Goal: Transaction & Acquisition: Purchase product/service

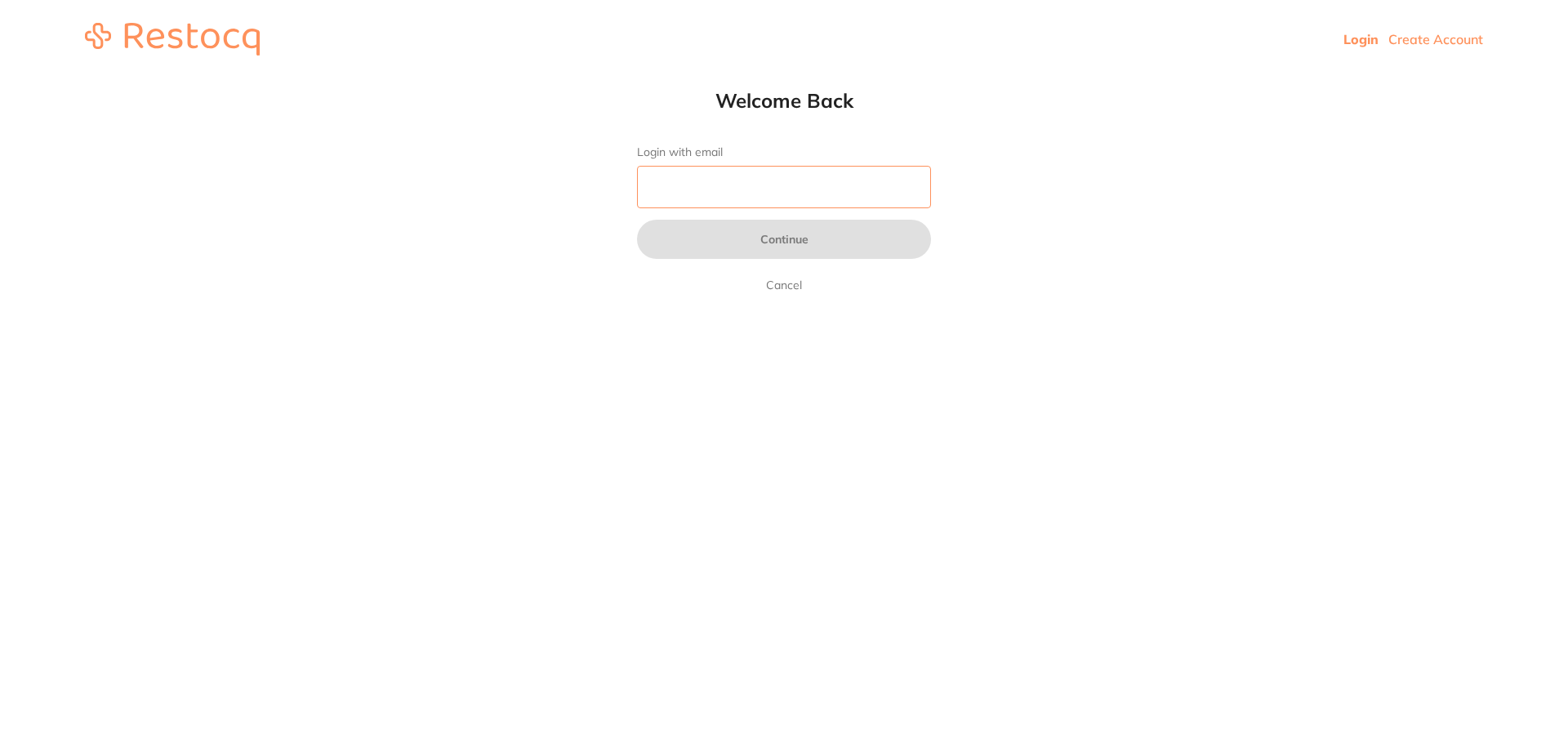
type input "[EMAIL_ADDRESS][DOMAIN_NAME]"
click at [808, 182] on input "[EMAIL_ADDRESS][DOMAIN_NAME]" at bounding box center [784, 187] width 294 height 43
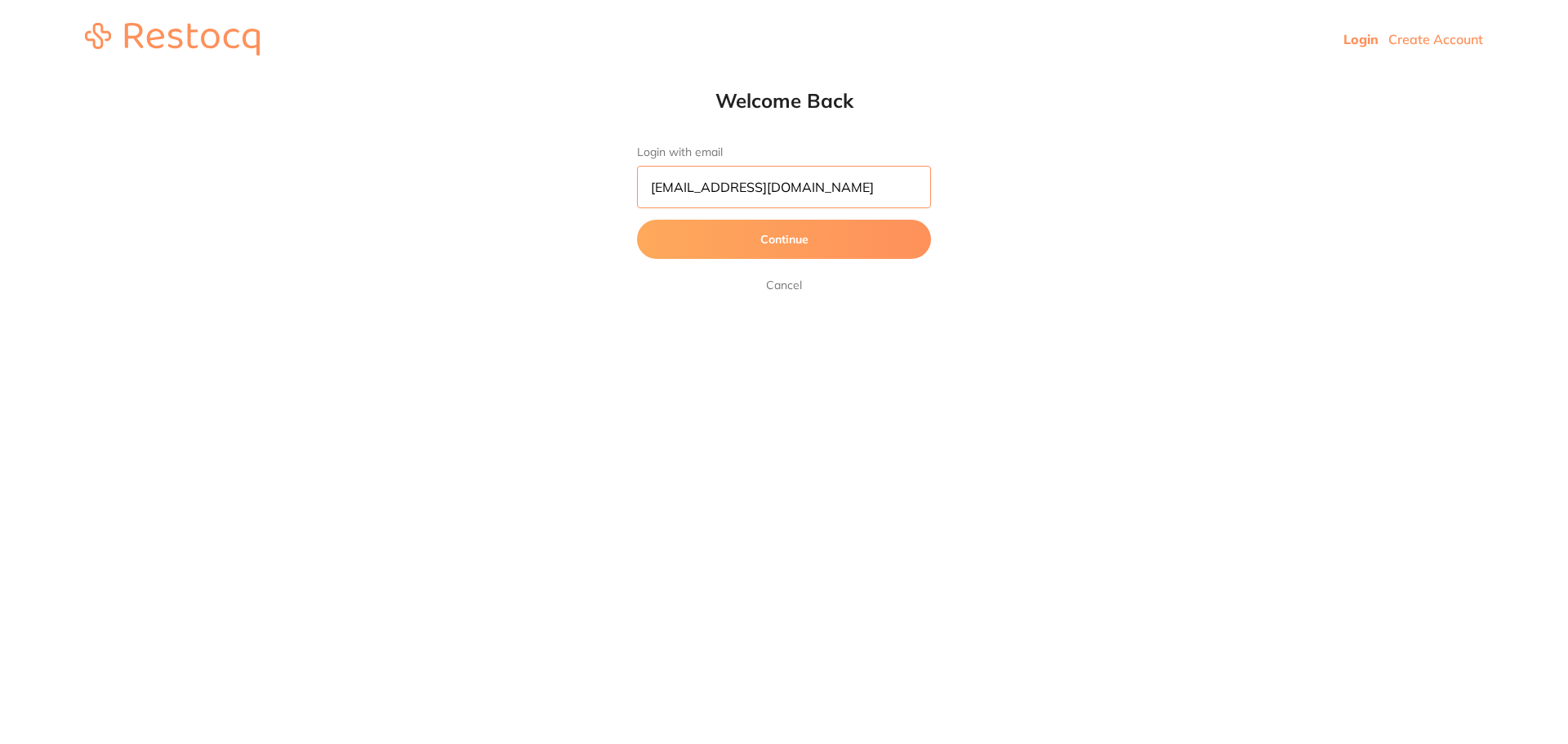
click at [808, 182] on input "pm@helixdentistry.com.au" at bounding box center [784, 187] width 294 height 43
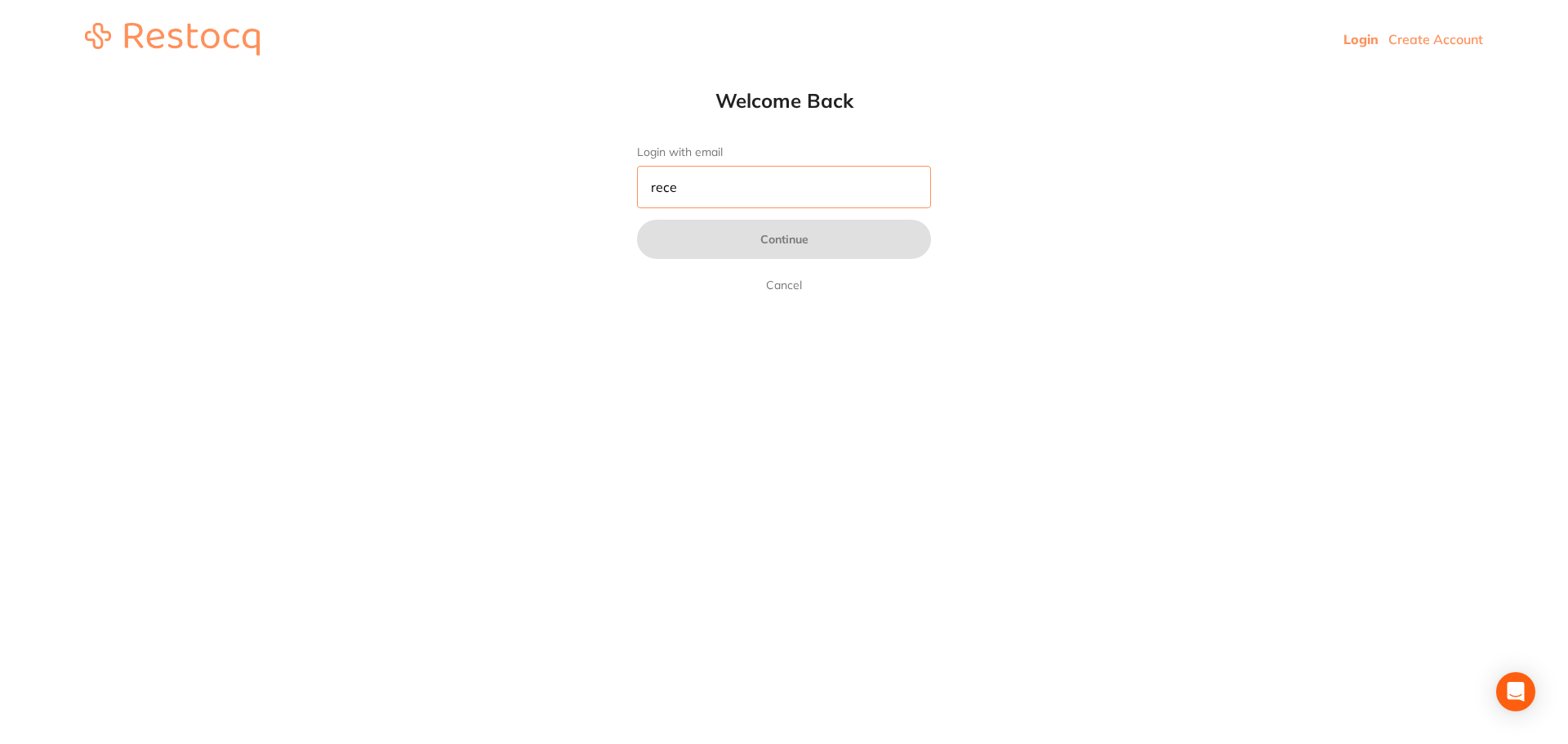
type input "[EMAIL_ADDRESS][DOMAIN_NAME]"
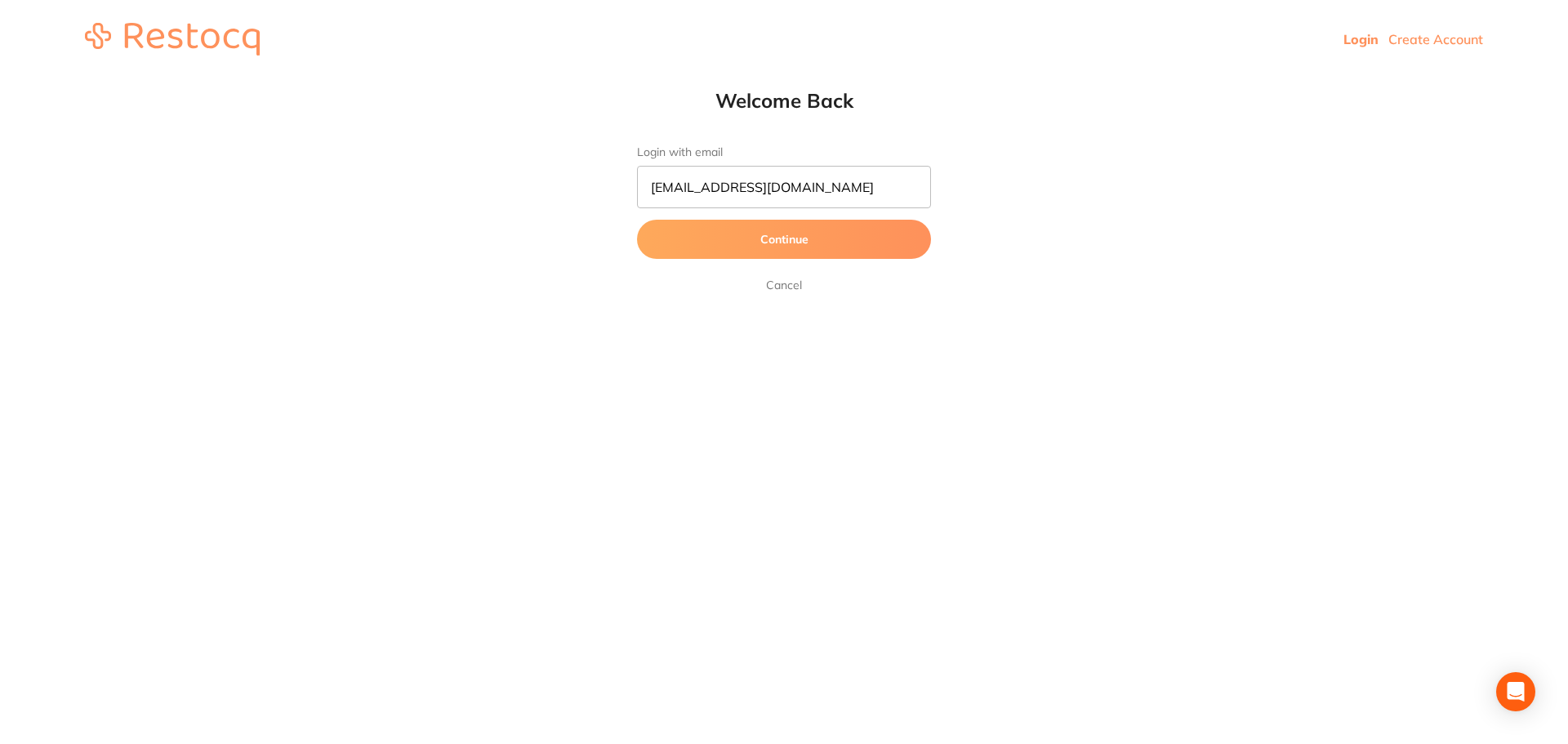
click at [782, 241] on button "Continue" at bounding box center [784, 239] width 294 height 39
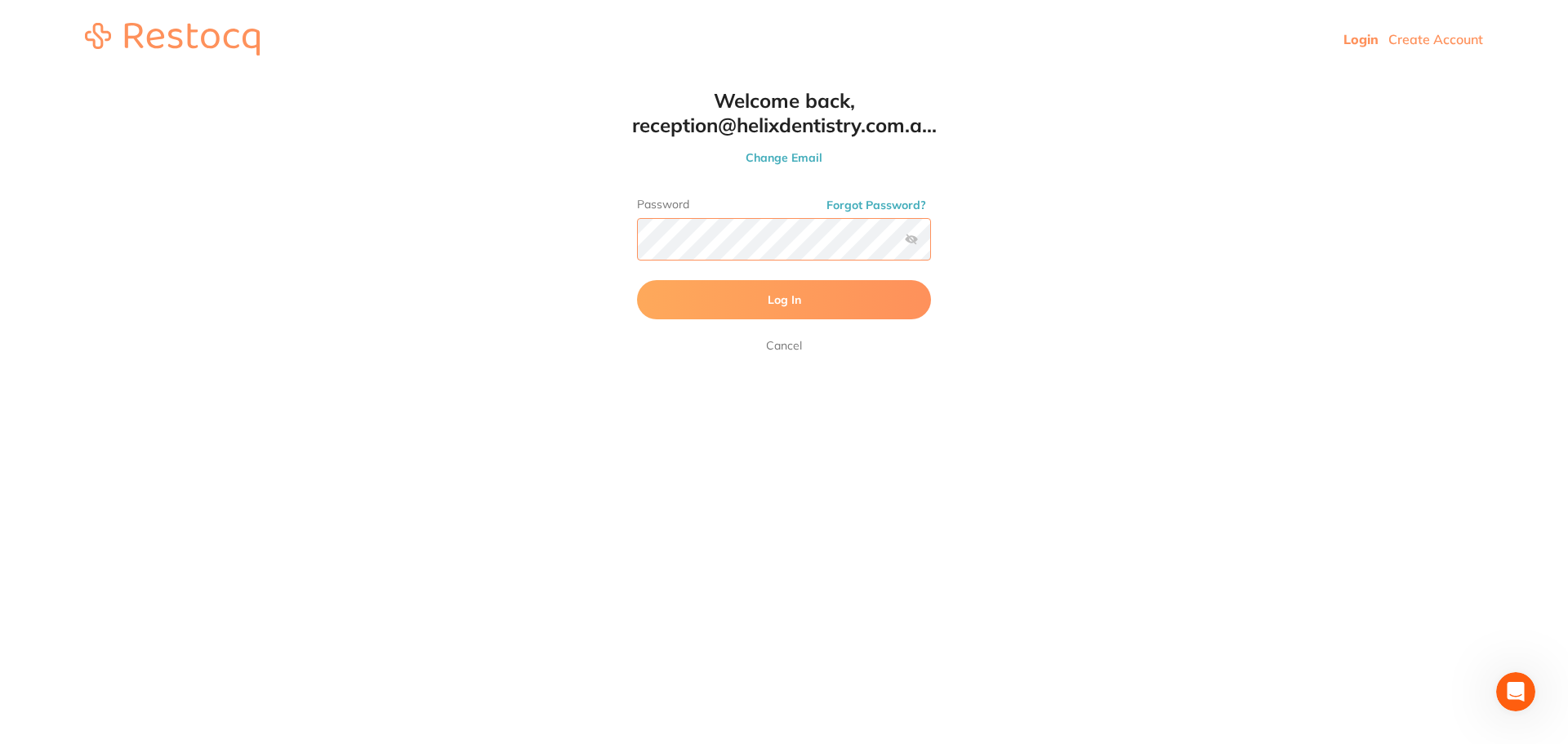
click at [637, 280] on button "Log In" at bounding box center [784, 299] width 294 height 39
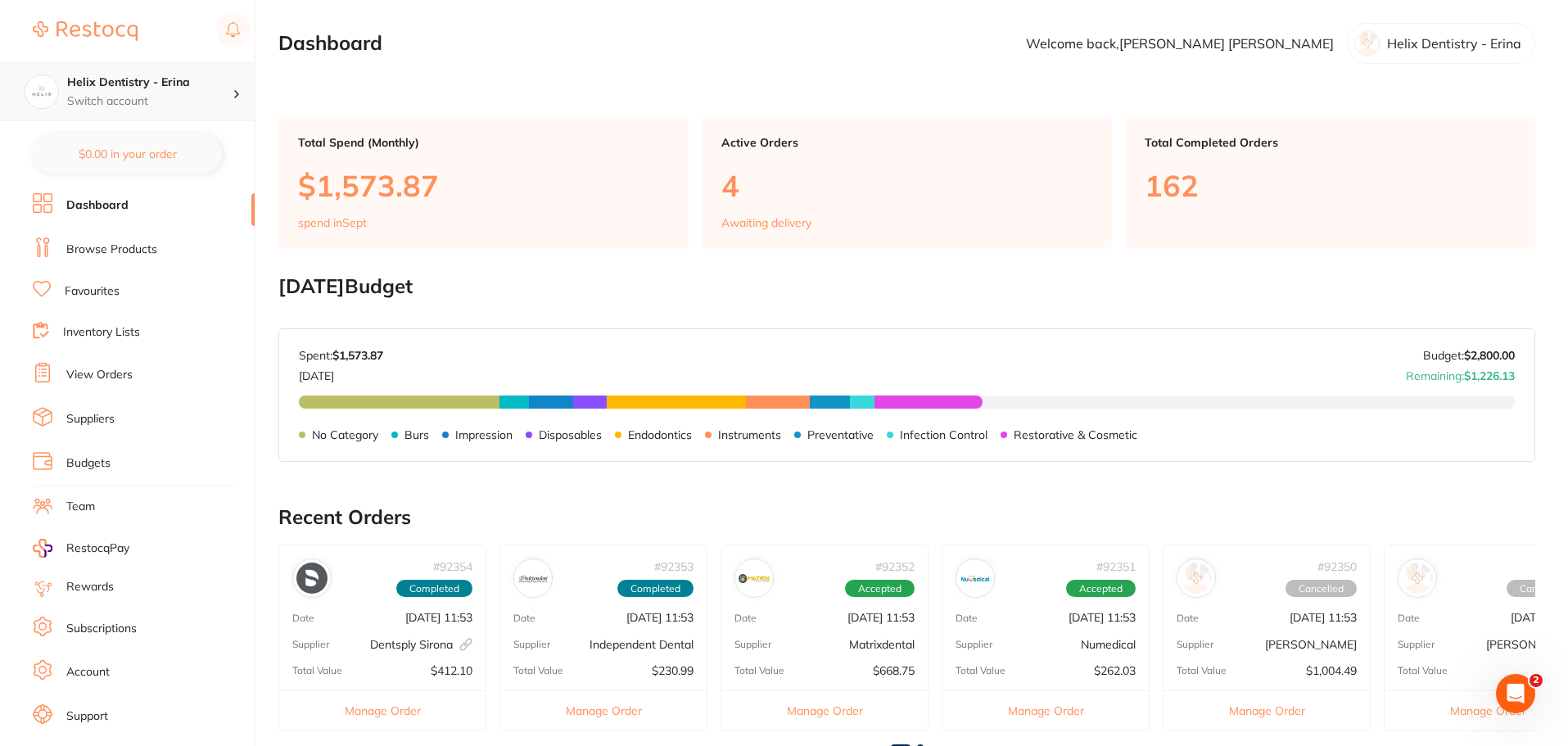
click at [153, 105] on p "Switch account" at bounding box center [149, 101] width 165 height 16
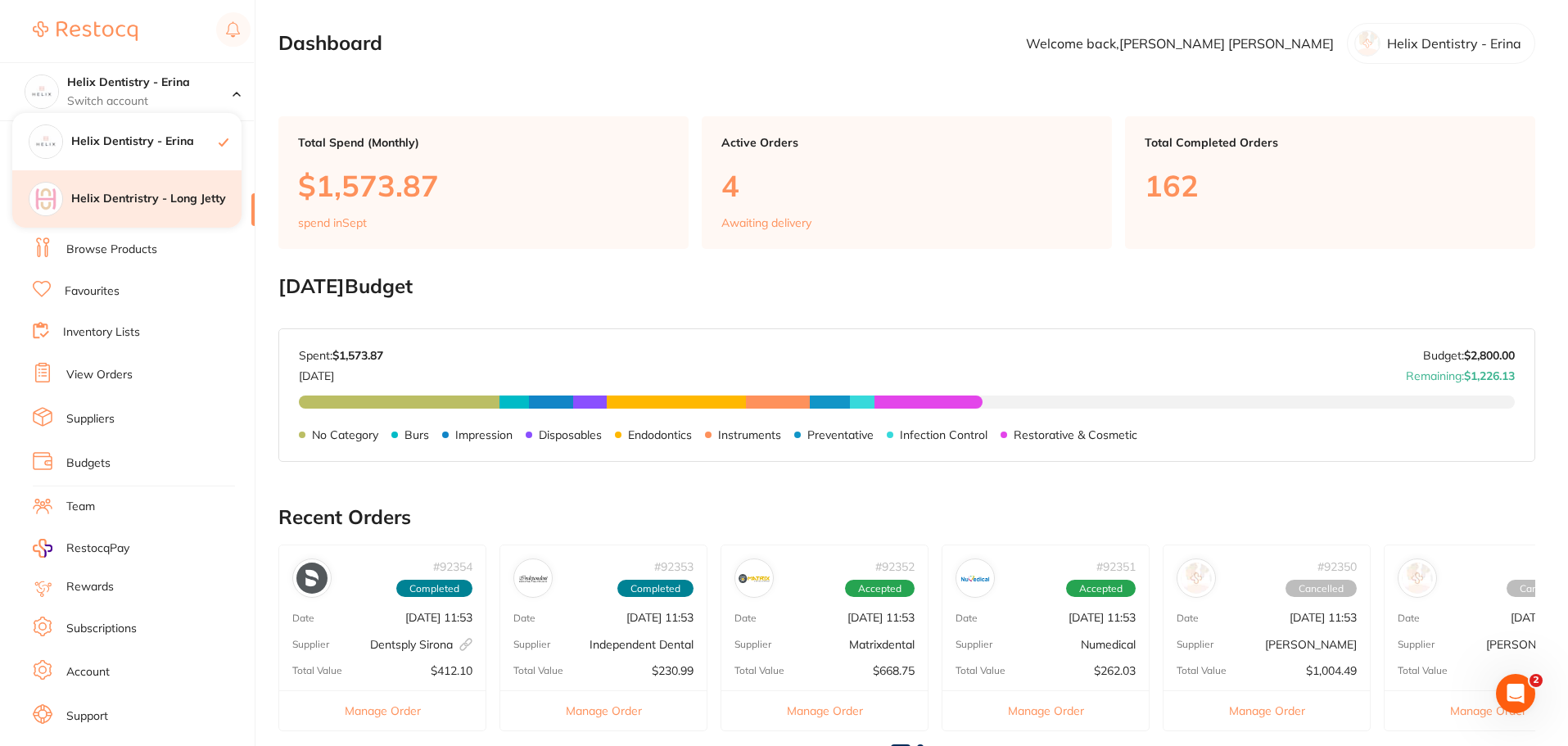
click at [144, 197] on h4 "Helix Dentristry - Long Jetty" at bounding box center [157, 199] width 170 height 16
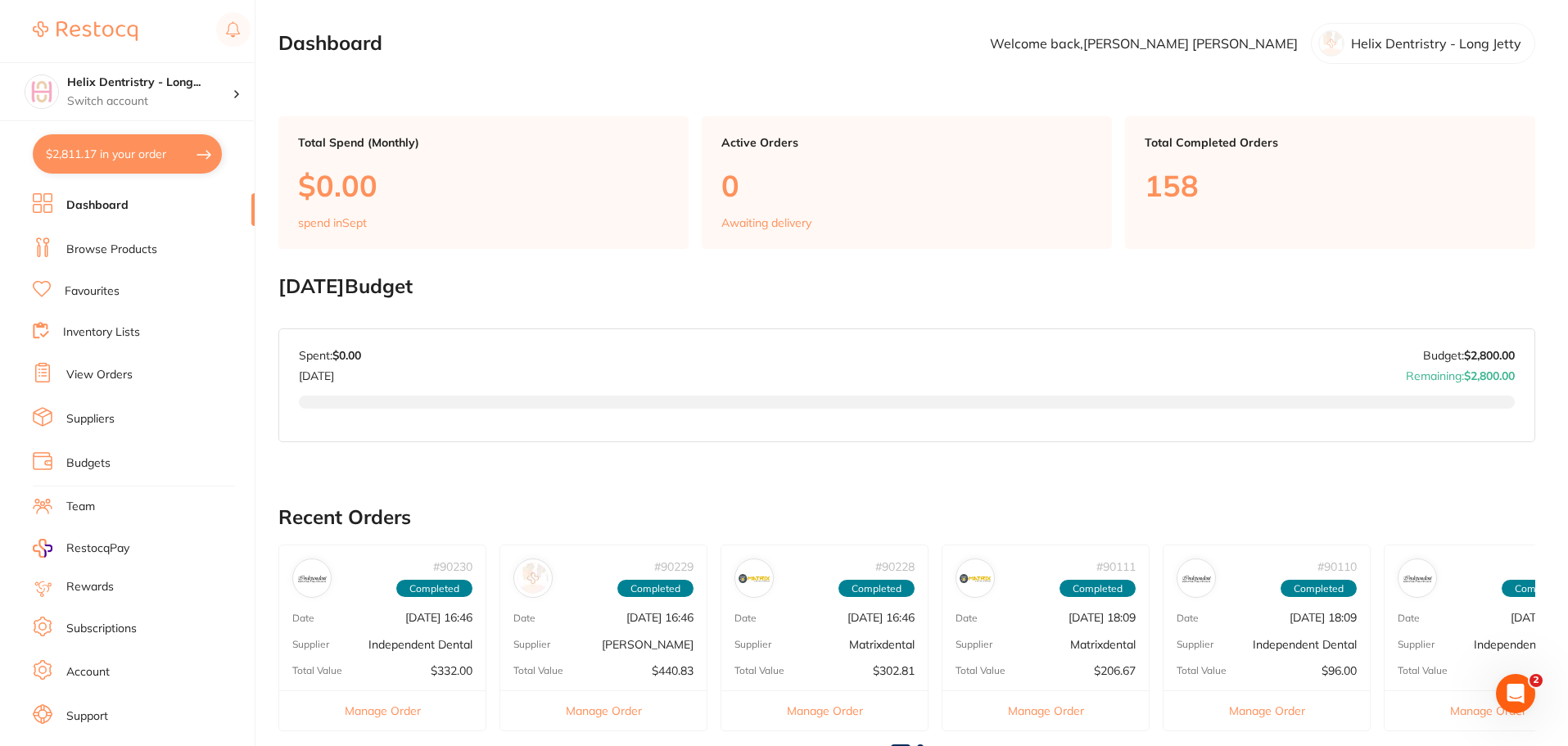
click at [82, 149] on button "$2,811.17 in your order" at bounding box center [127, 154] width 189 height 39
checkbox input "true"
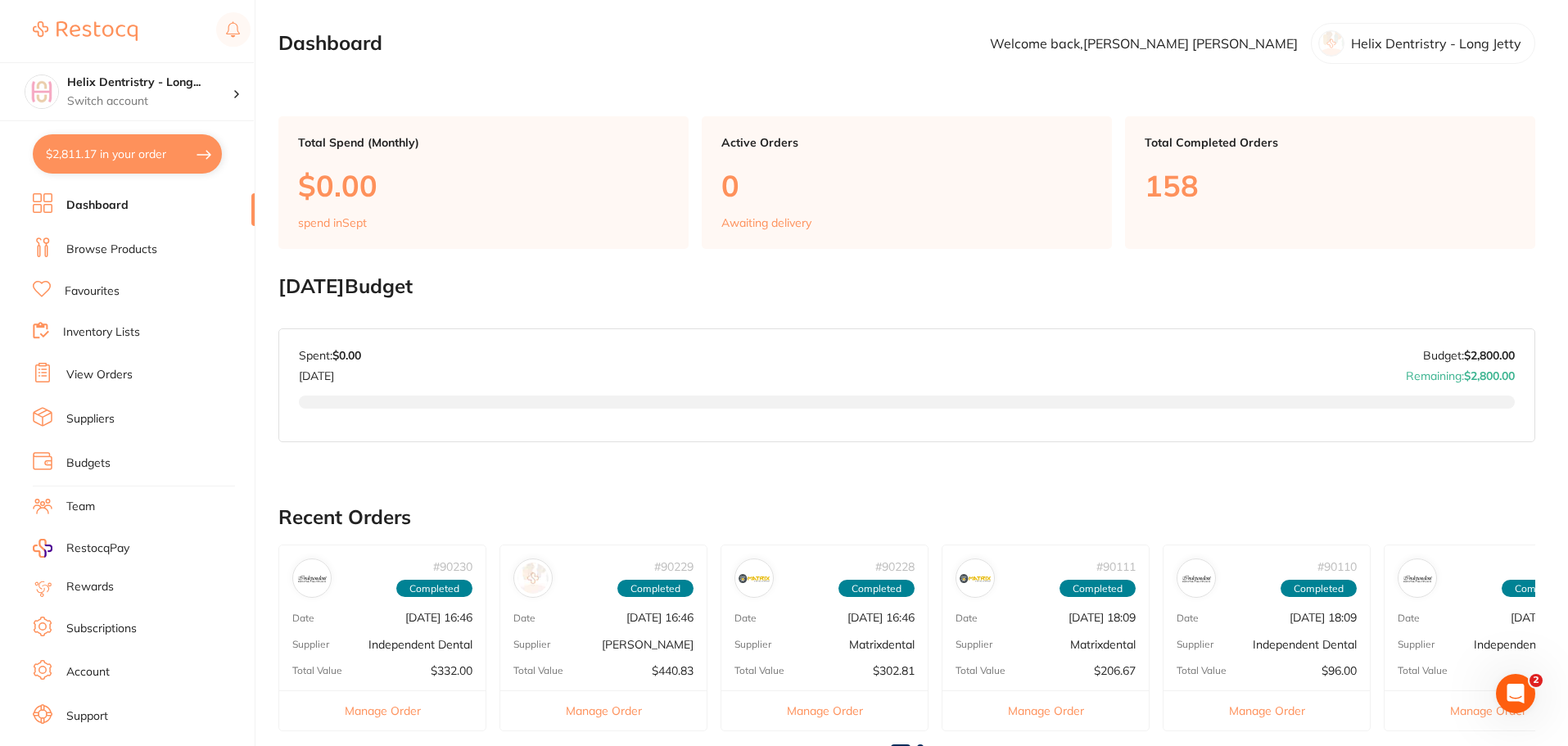
checkbox input "true"
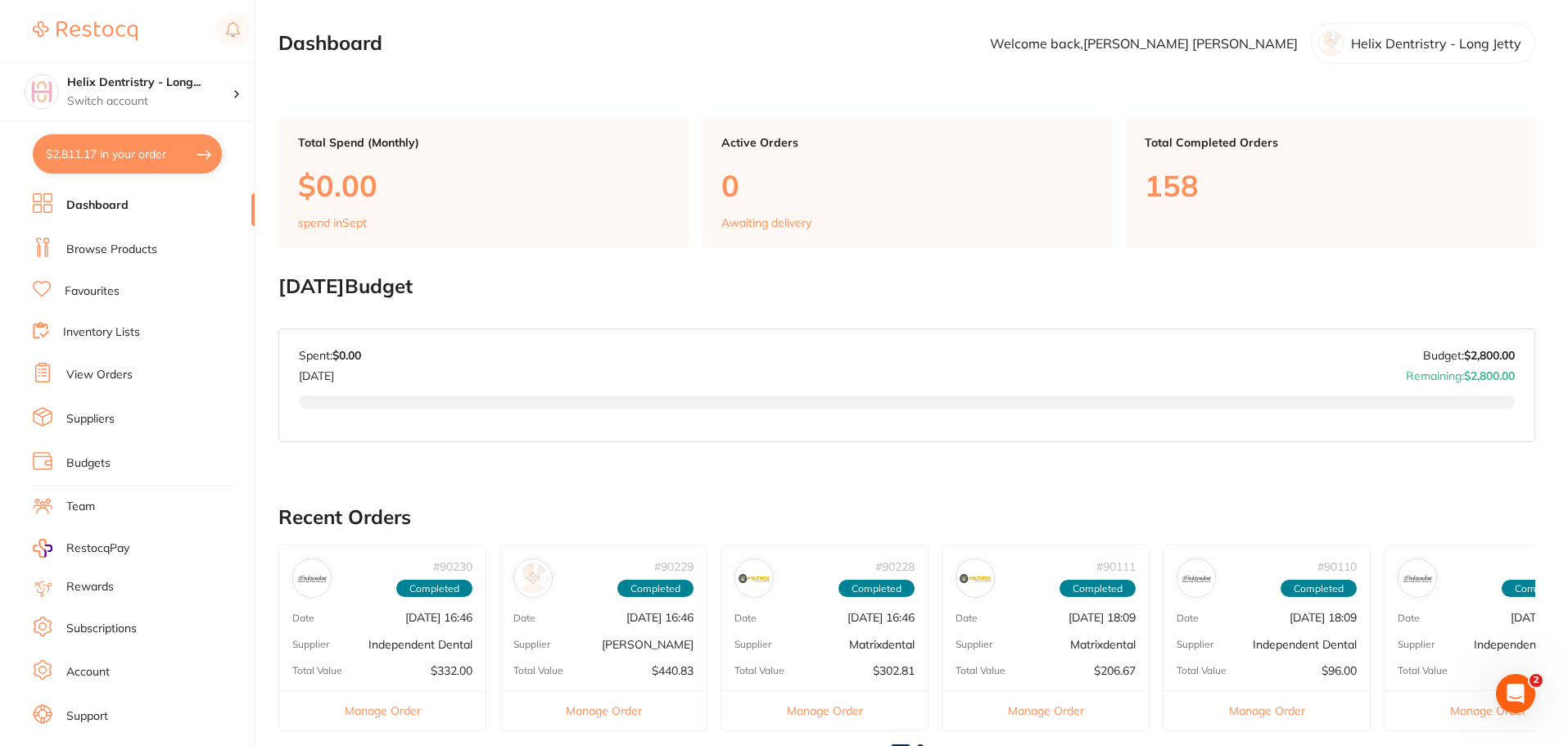
checkbox input "true"
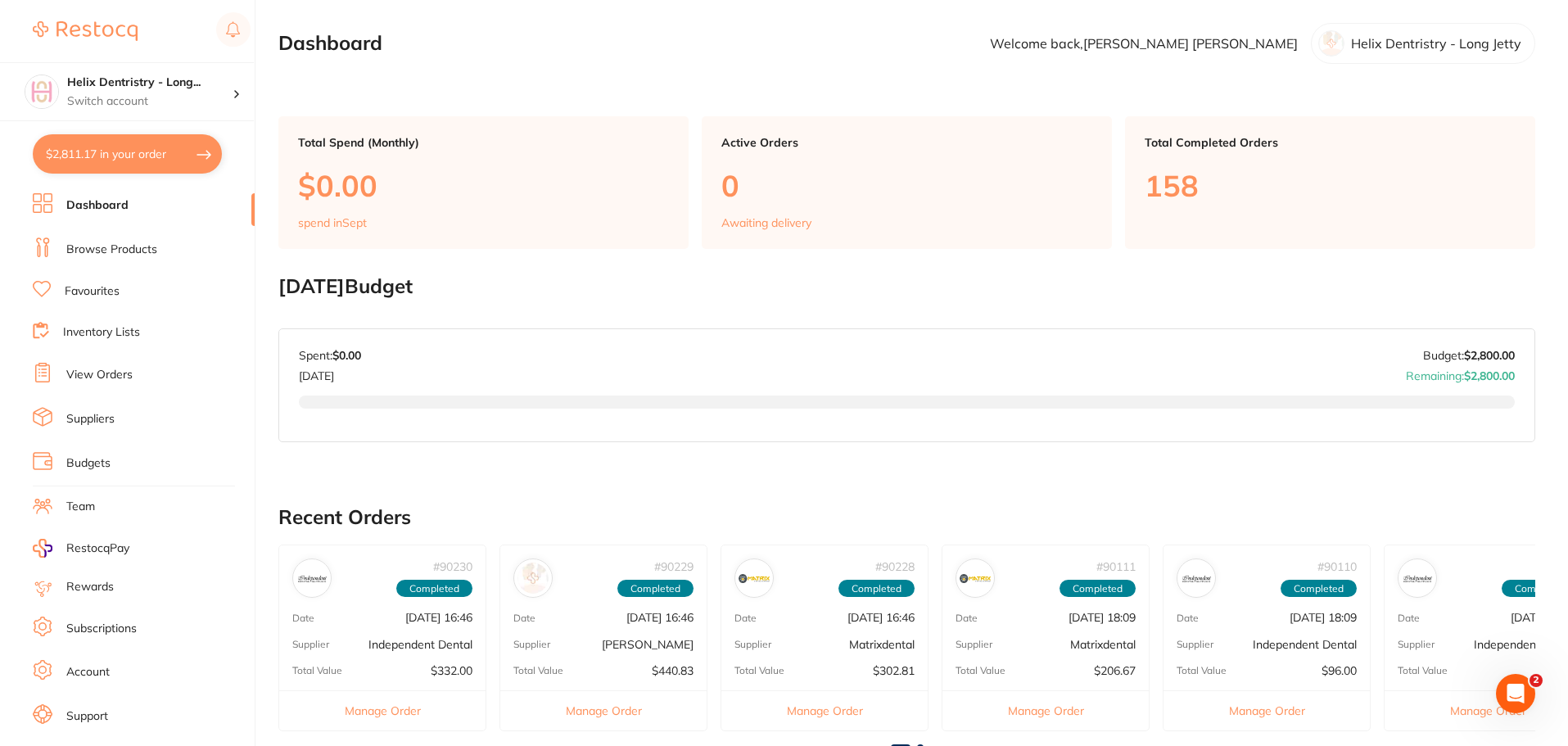
checkbox input "true"
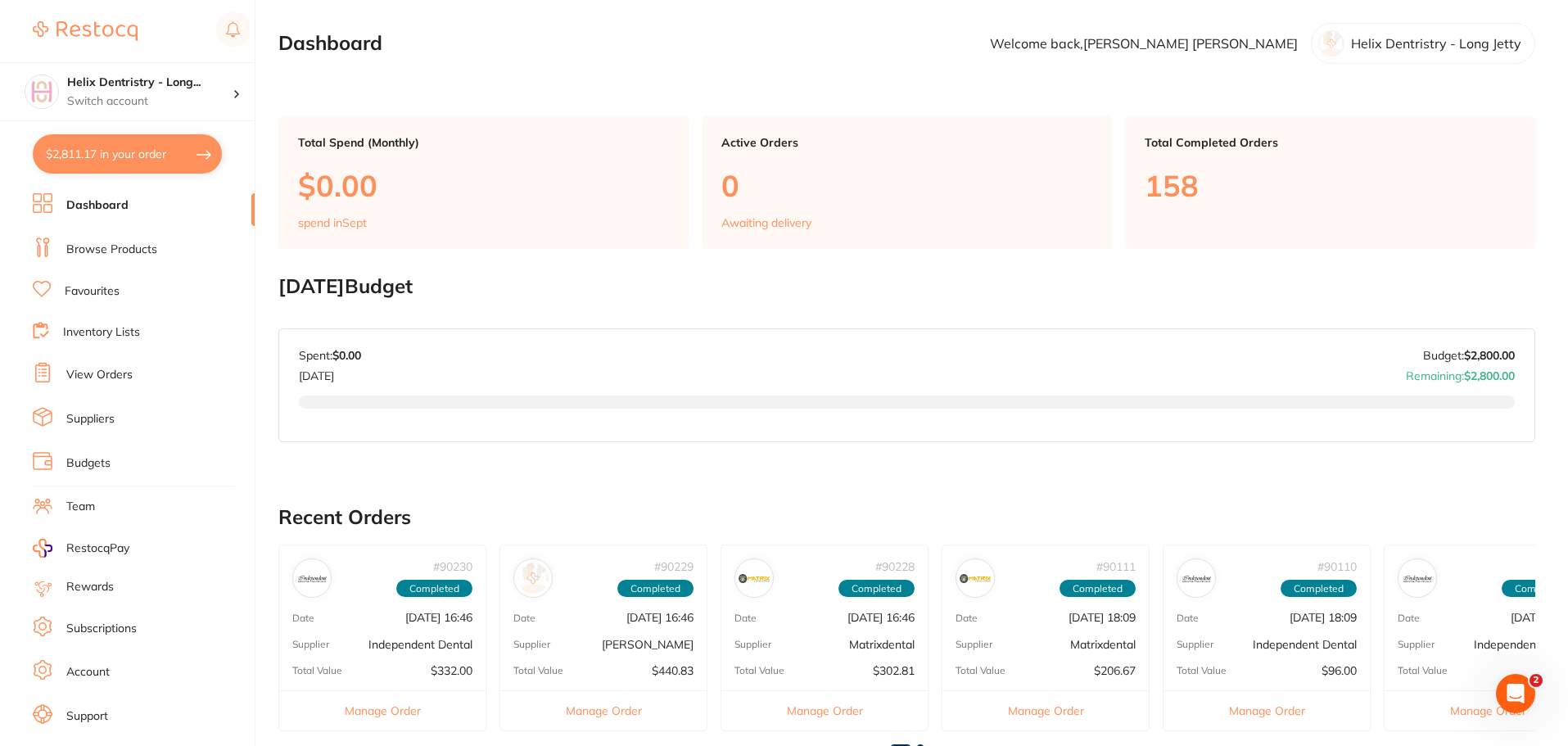
checkbox input "true"
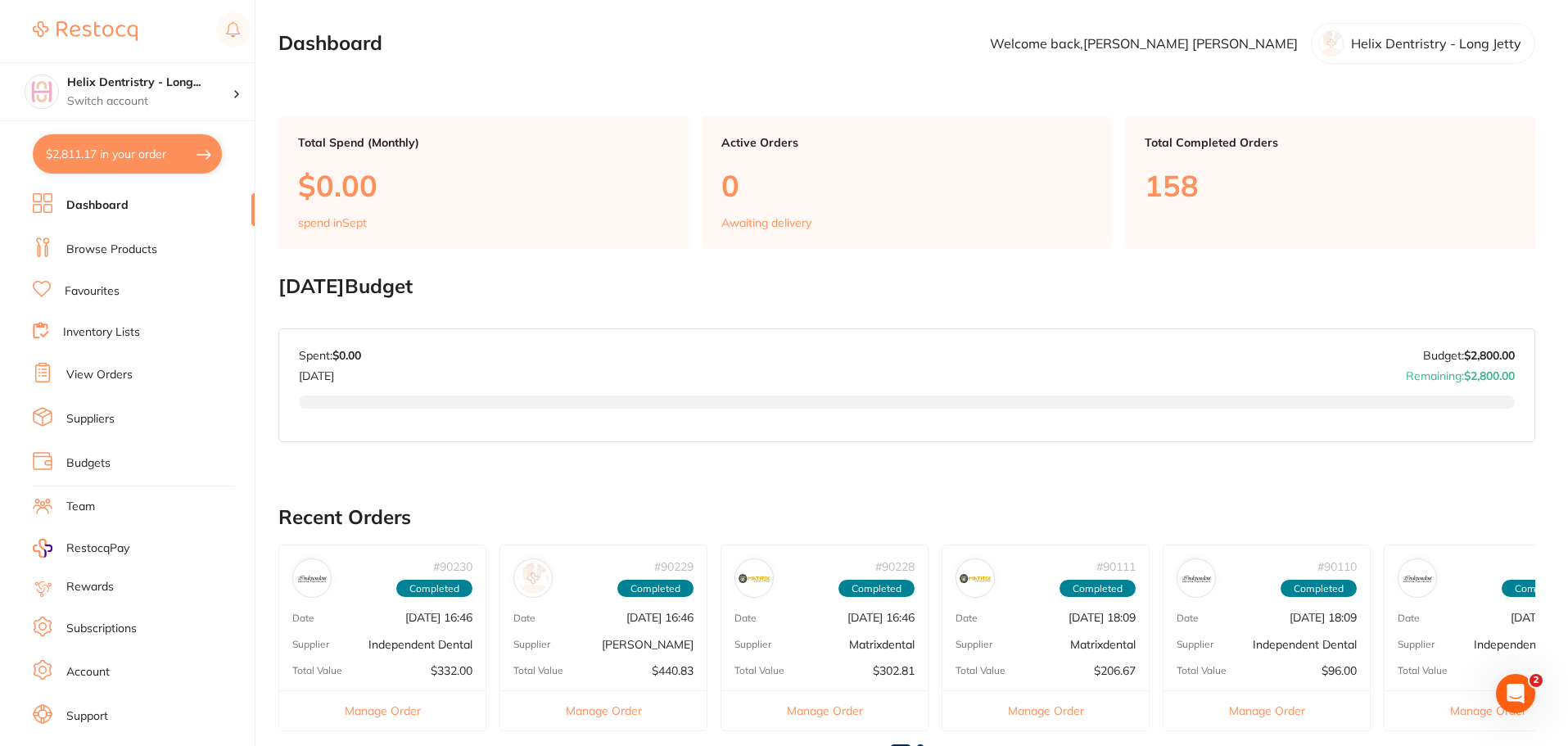
checkbox input "true"
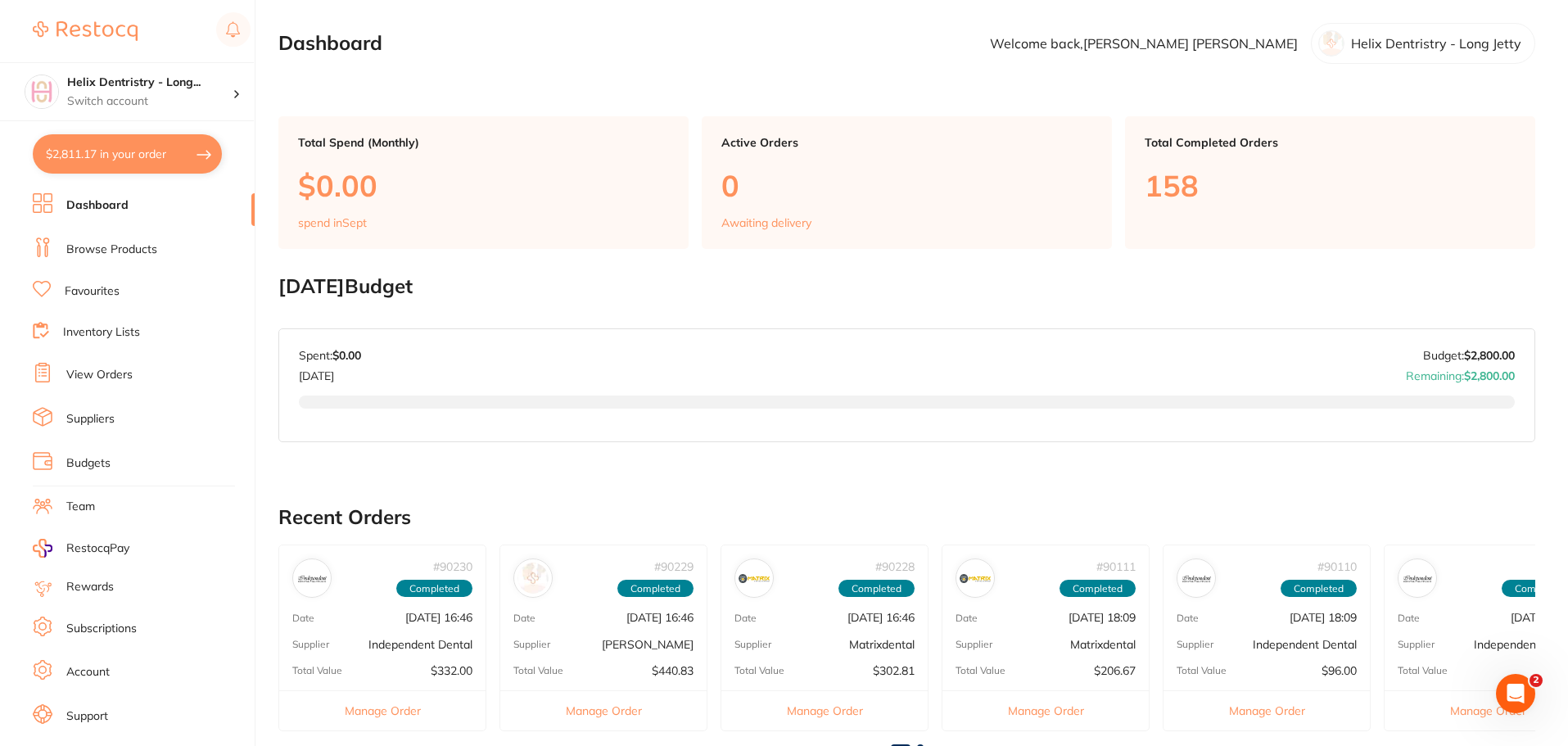
checkbox input "true"
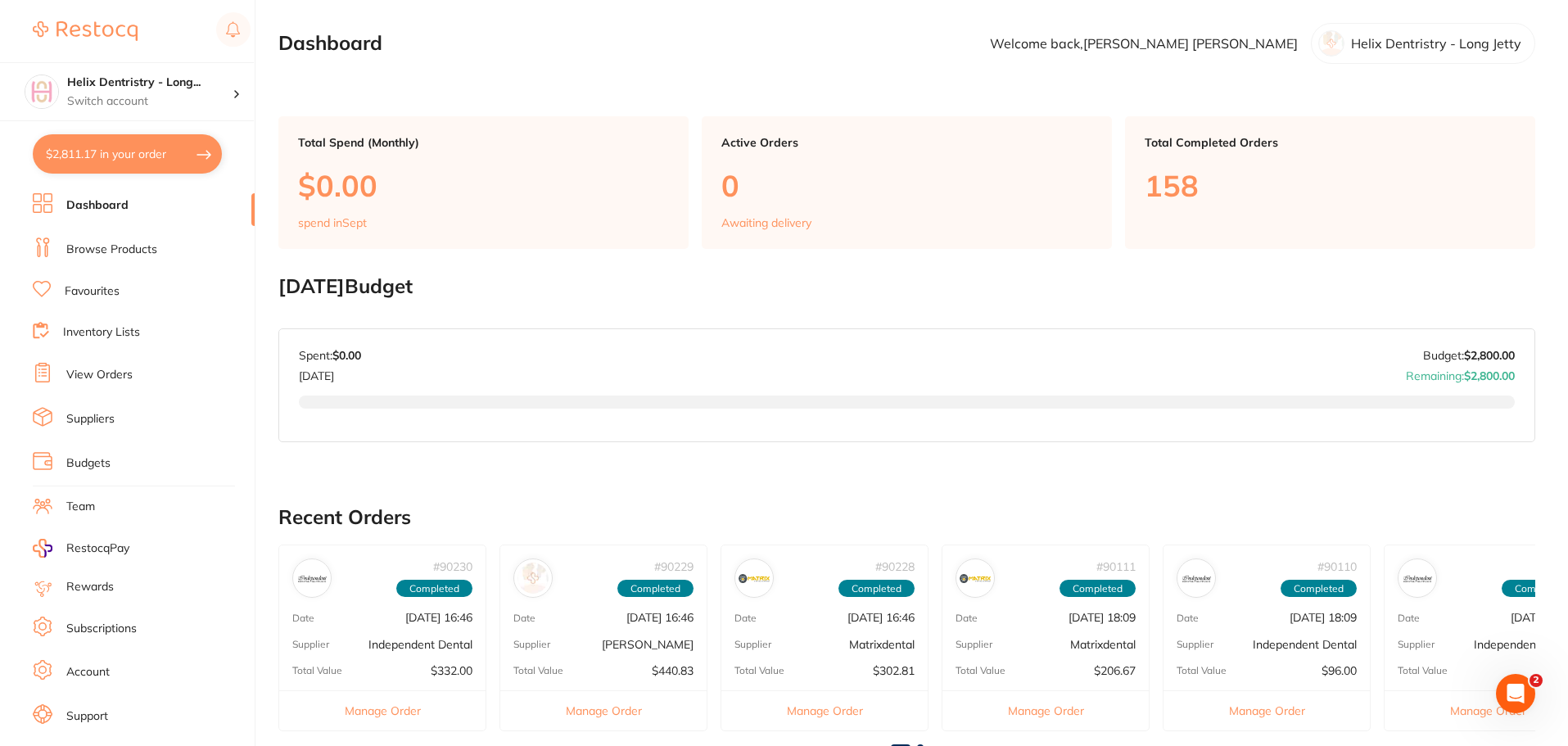
checkbox input "true"
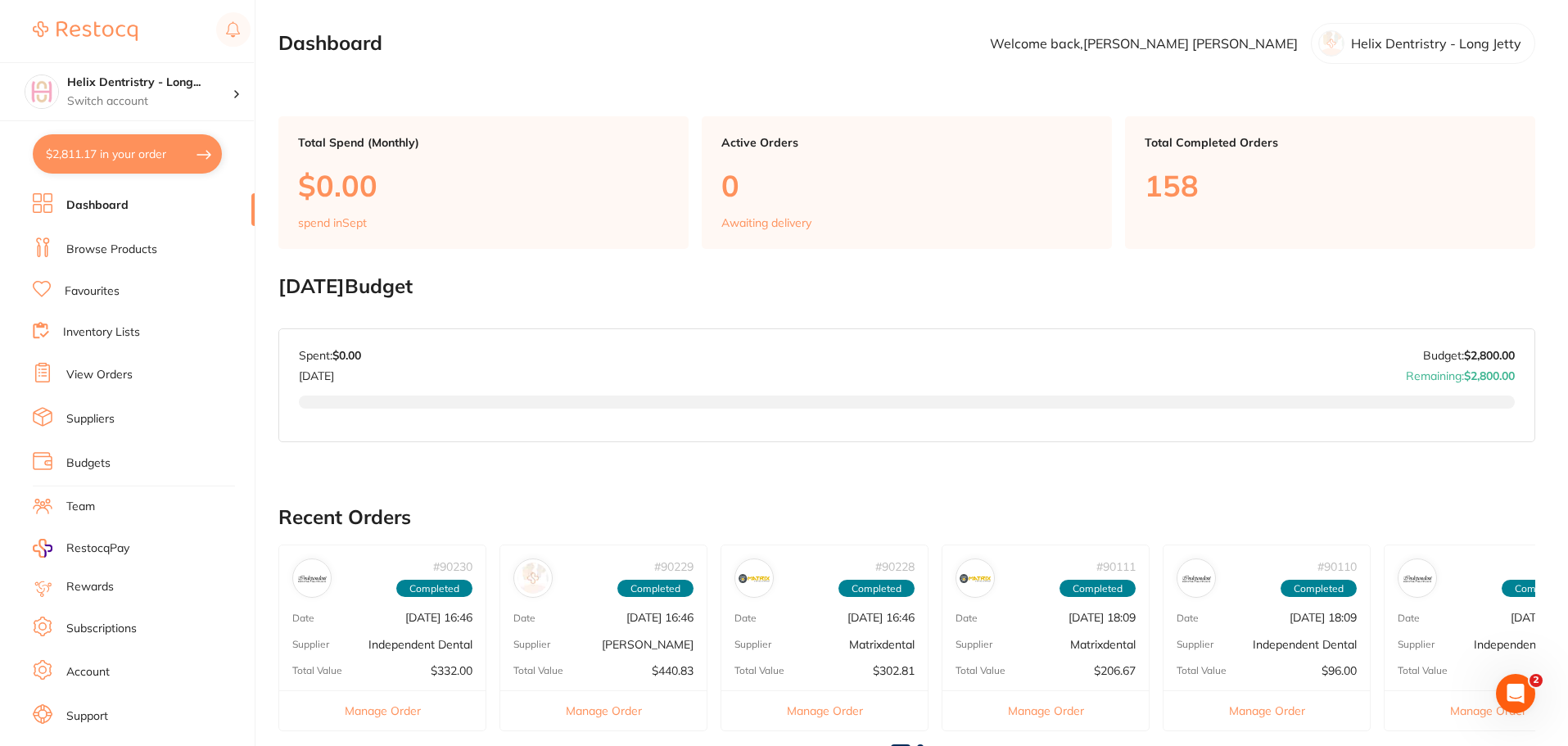
checkbox input "true"
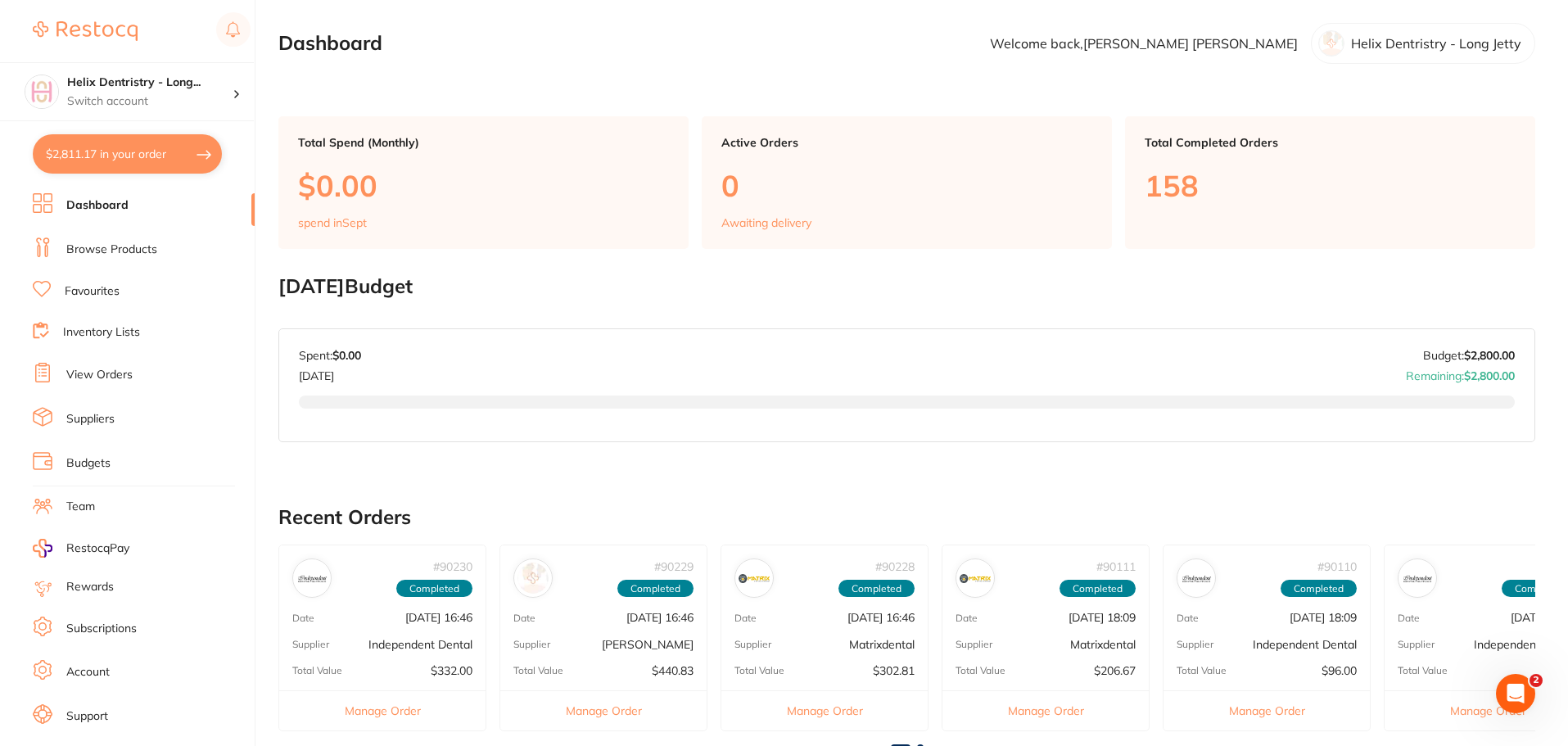
checkbox input "true"
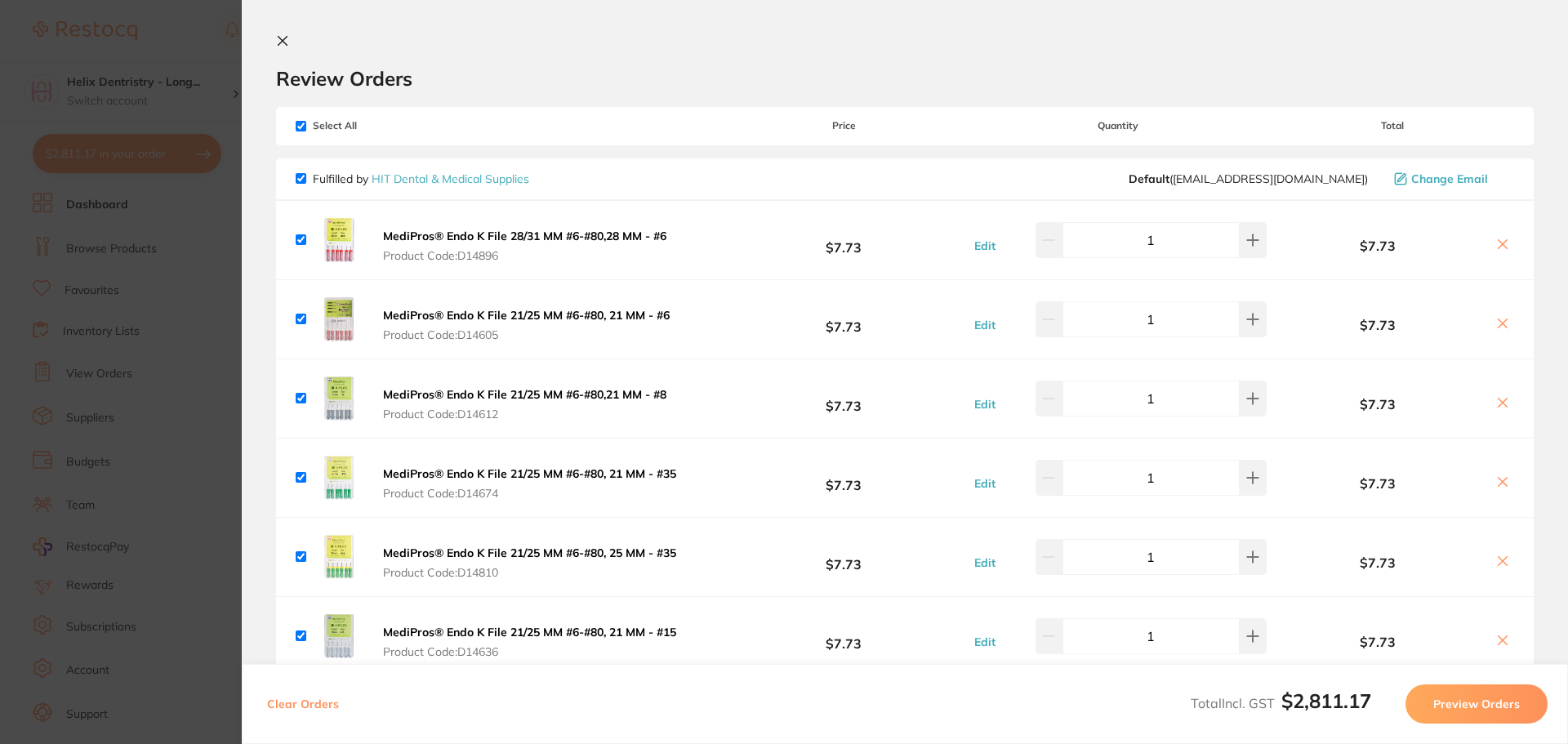
click at [174, 74] on section "Update RRP Set your pre negotiated price for this item. Item Agreed RRP (excl. …" at bounding box center [784, 372] width 1568 height 744
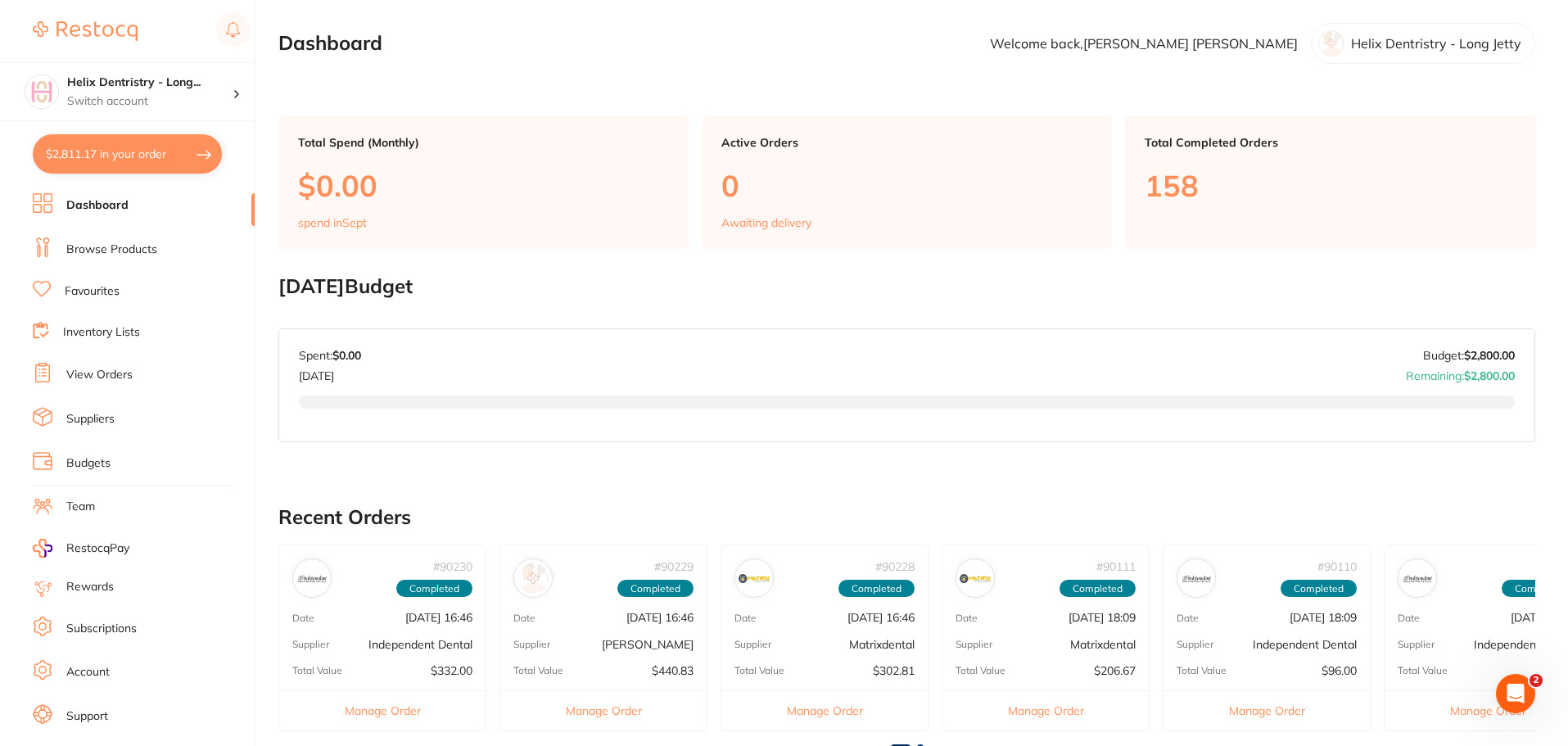
click at [104, 373] on link "View Orders" at bounding box center [98, 374] width 66 height 16
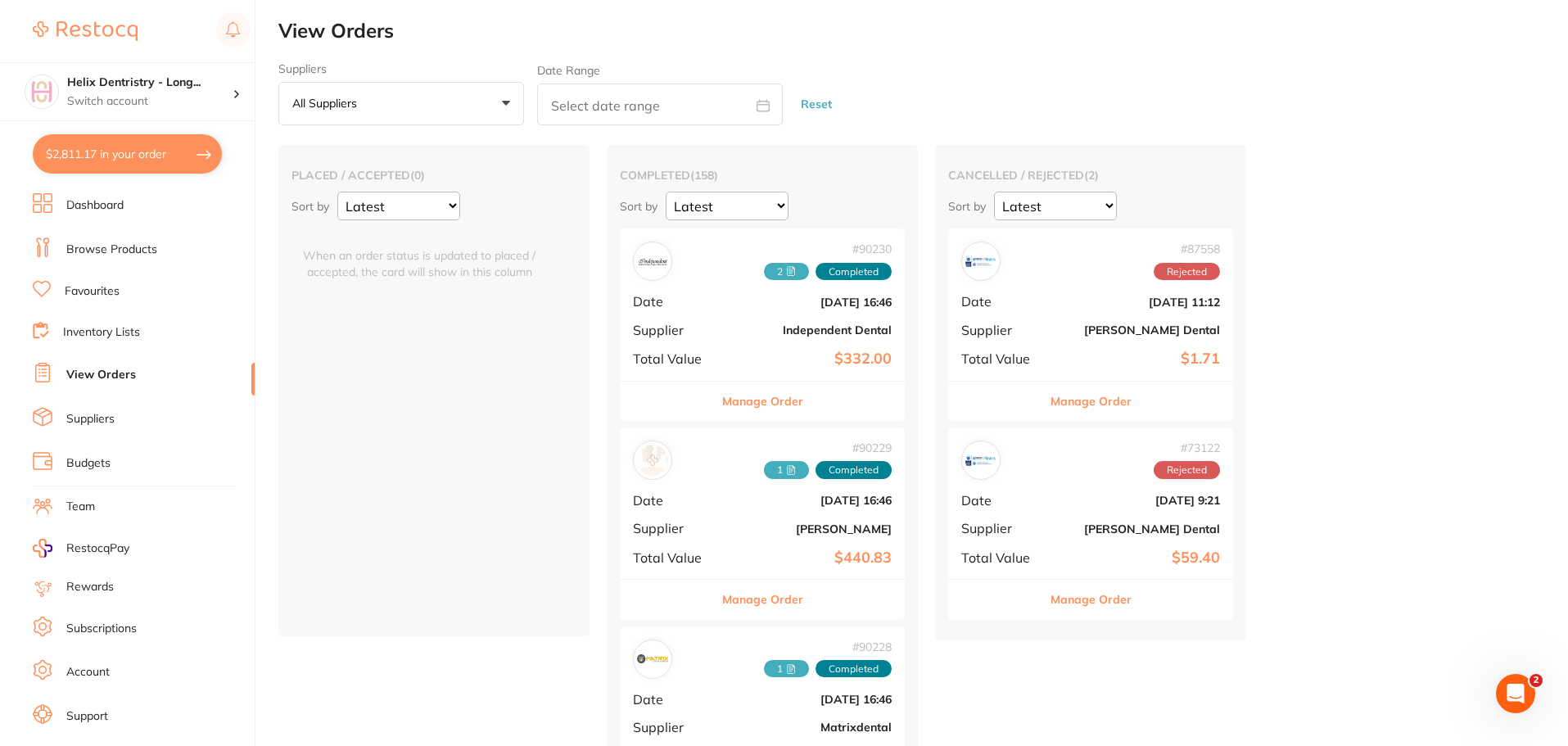
click at [104, 249] on link "Browse Products" at bounding box center [111, 249] width 91 height 16
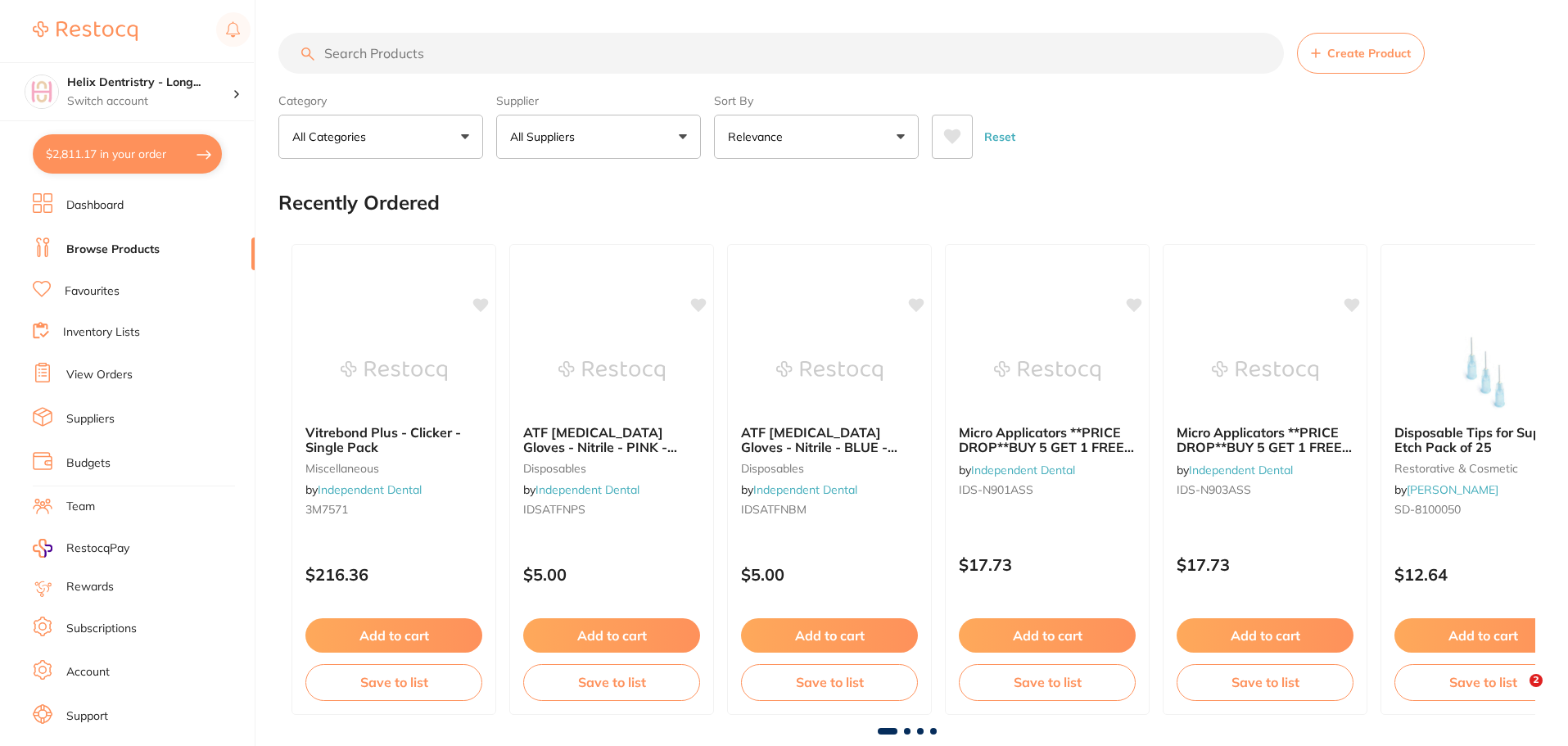
click at [538, 53] on input "search" at bounding box center [781, 53] width 1006 height 41
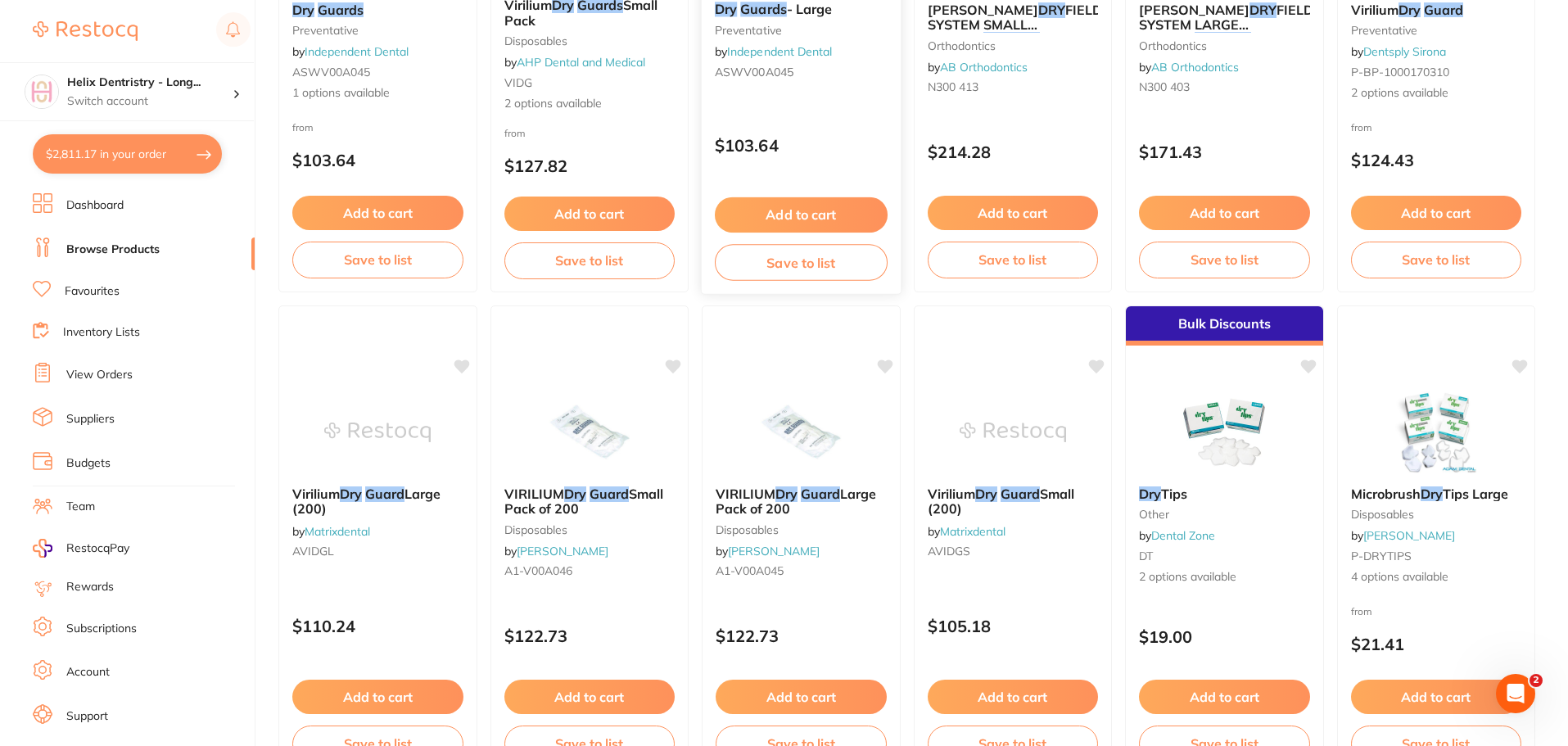
scroll to position [491, 0]
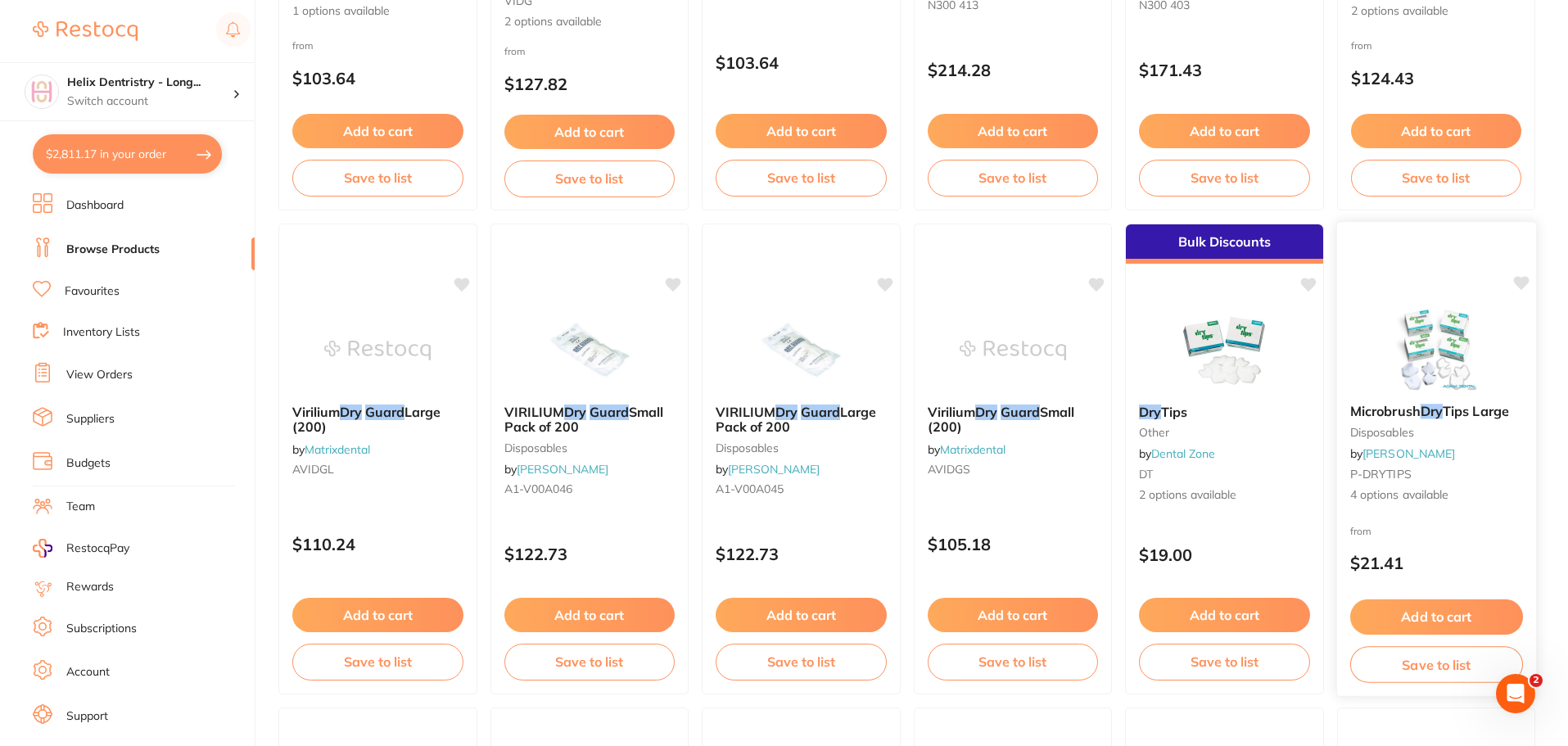
type input "dry guards"
click at [1441, 404] on em "Dry" at bounding box center [1430, 411] width 22 height 16
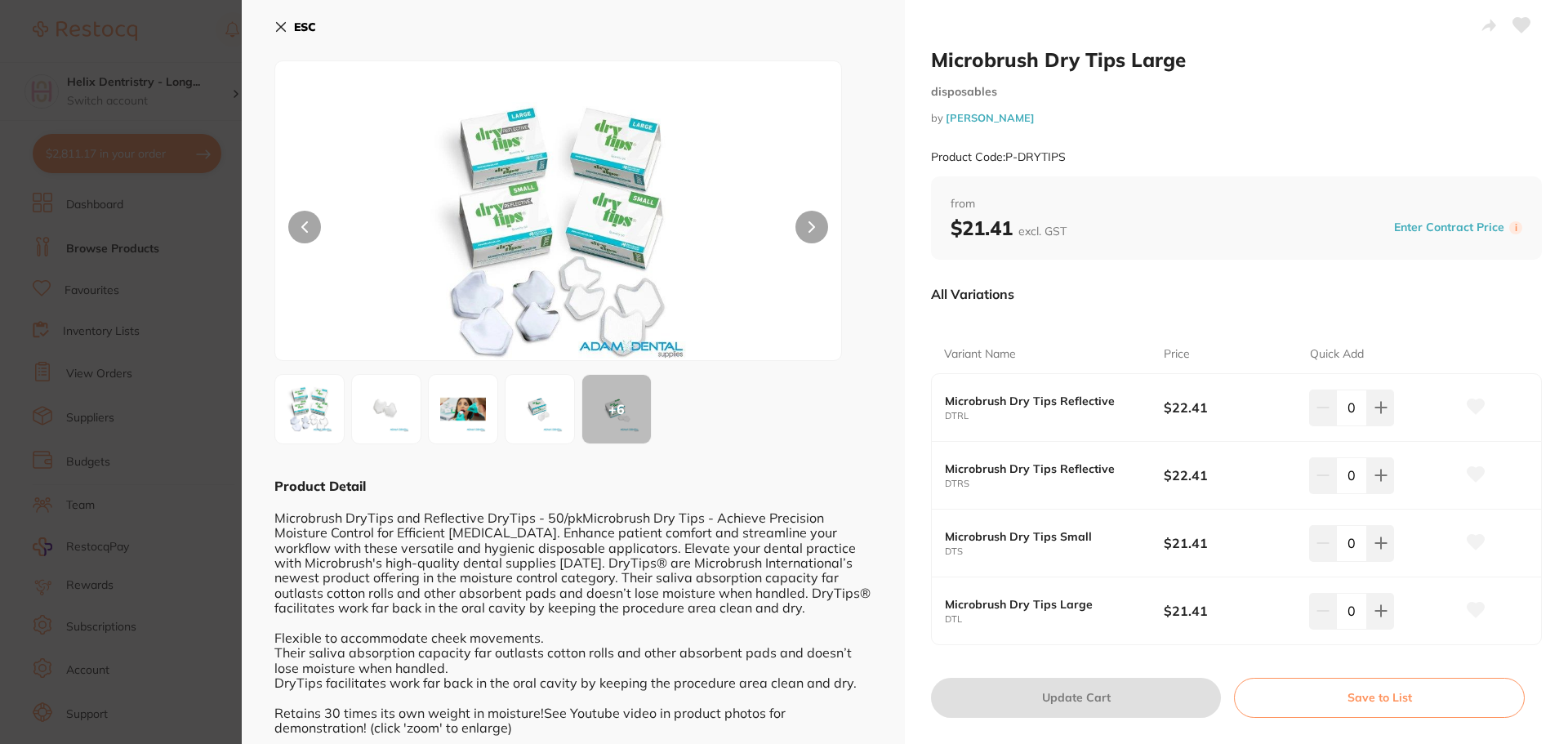
click at [543, 405] on img at bounding box center [540, 410] width 59 height 59
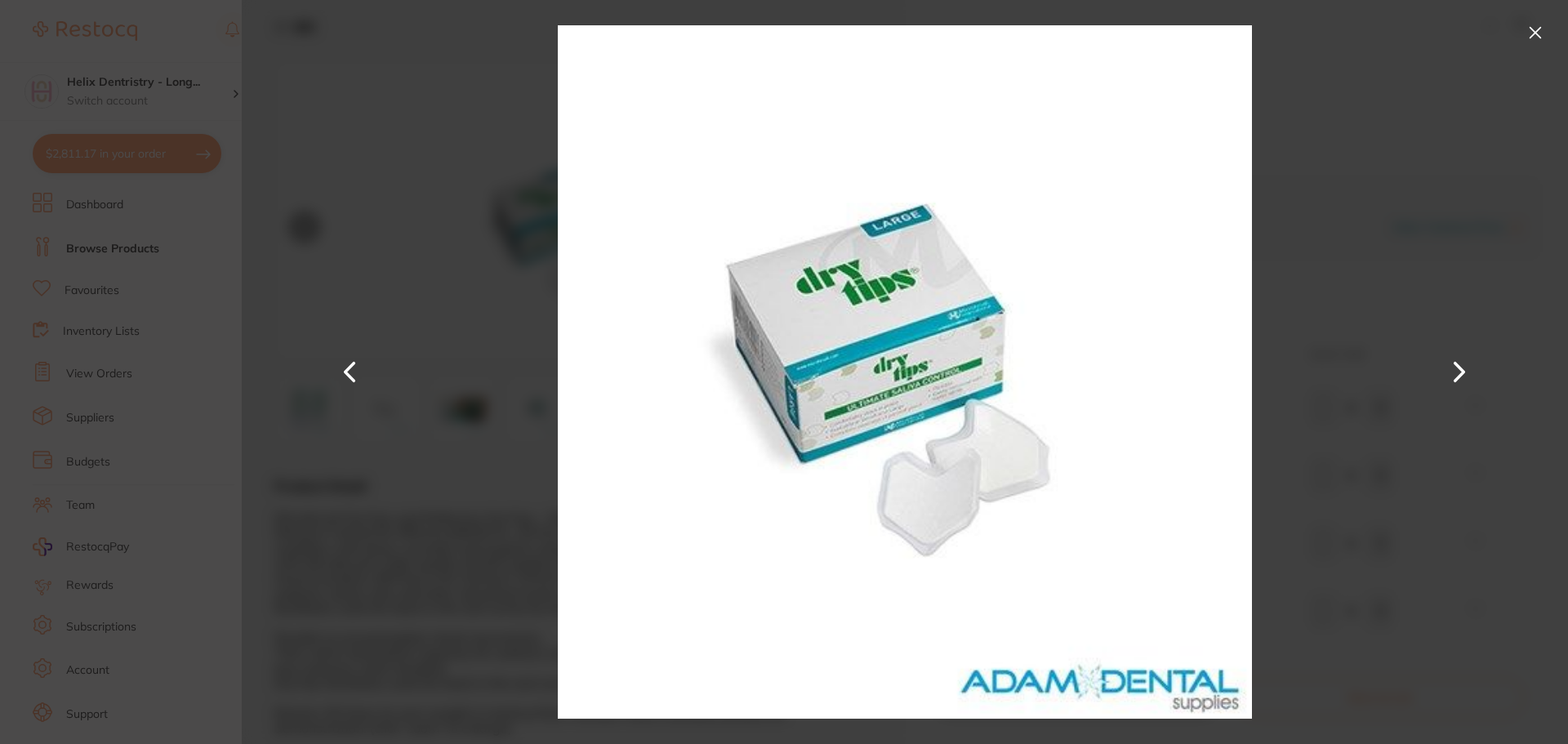
click at [404, 482] on div at bounding box center [905, 372] width 1326 height 744
click at [1537, 25] on button at bounding box center [1535, 32] width 26 height 26
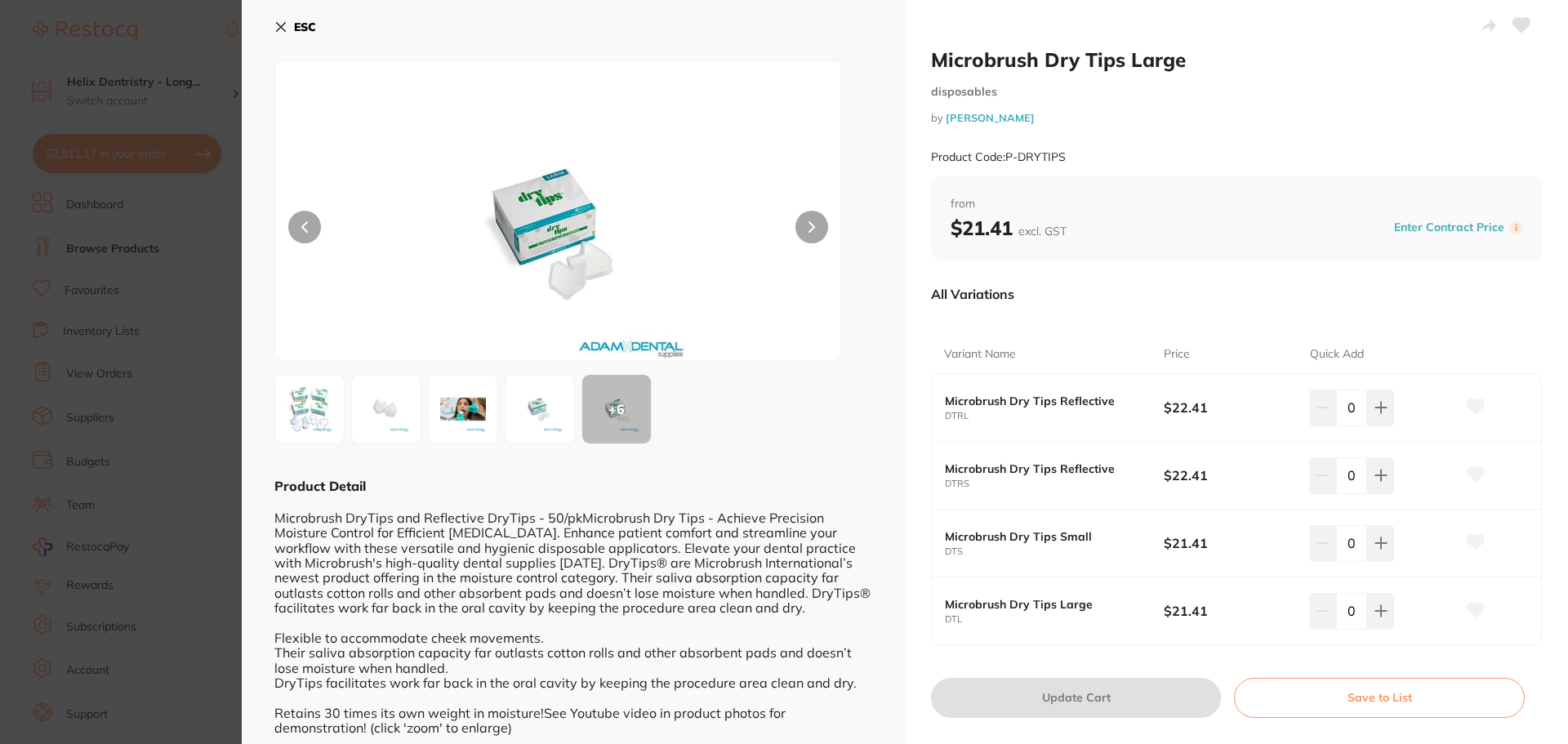
click at [313, 390] on img at bounding box center [310, 410] width 59 height 59
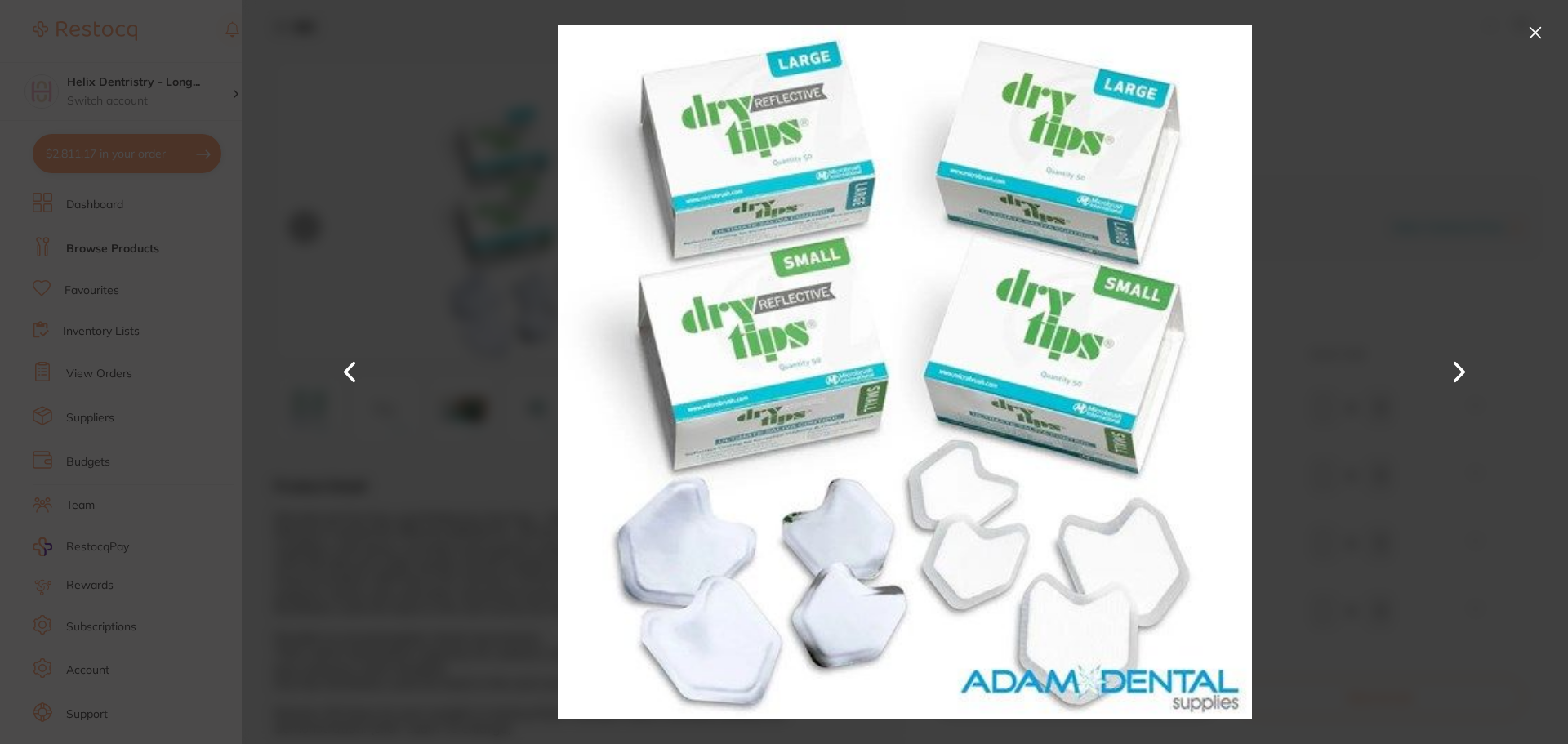
click at [1530, 29] on button at bounding box center [1535, 32] width 26 height 26
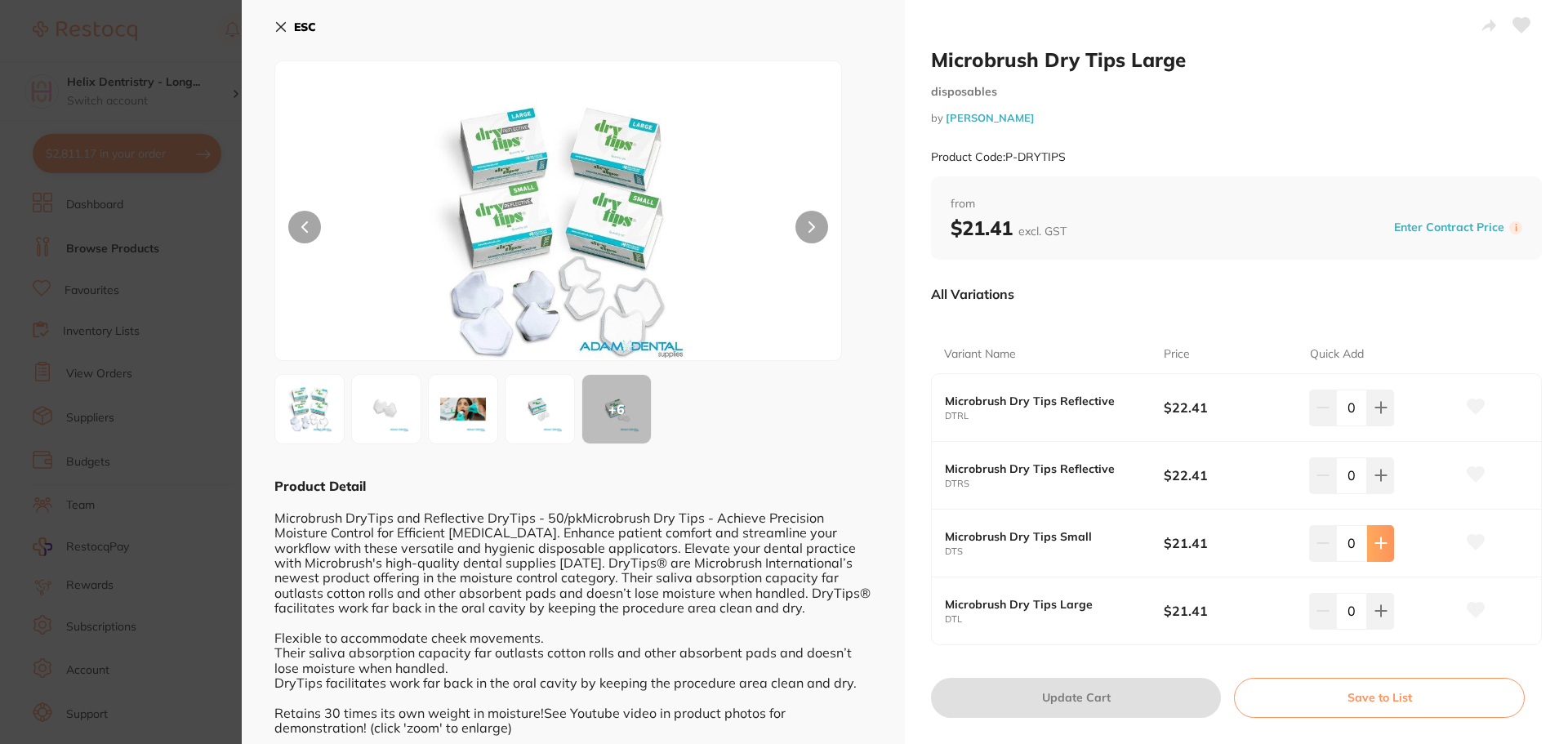
click at [1378, 540] on icon at bounding box center [1380, 543] width 10 height 10
type input "1"
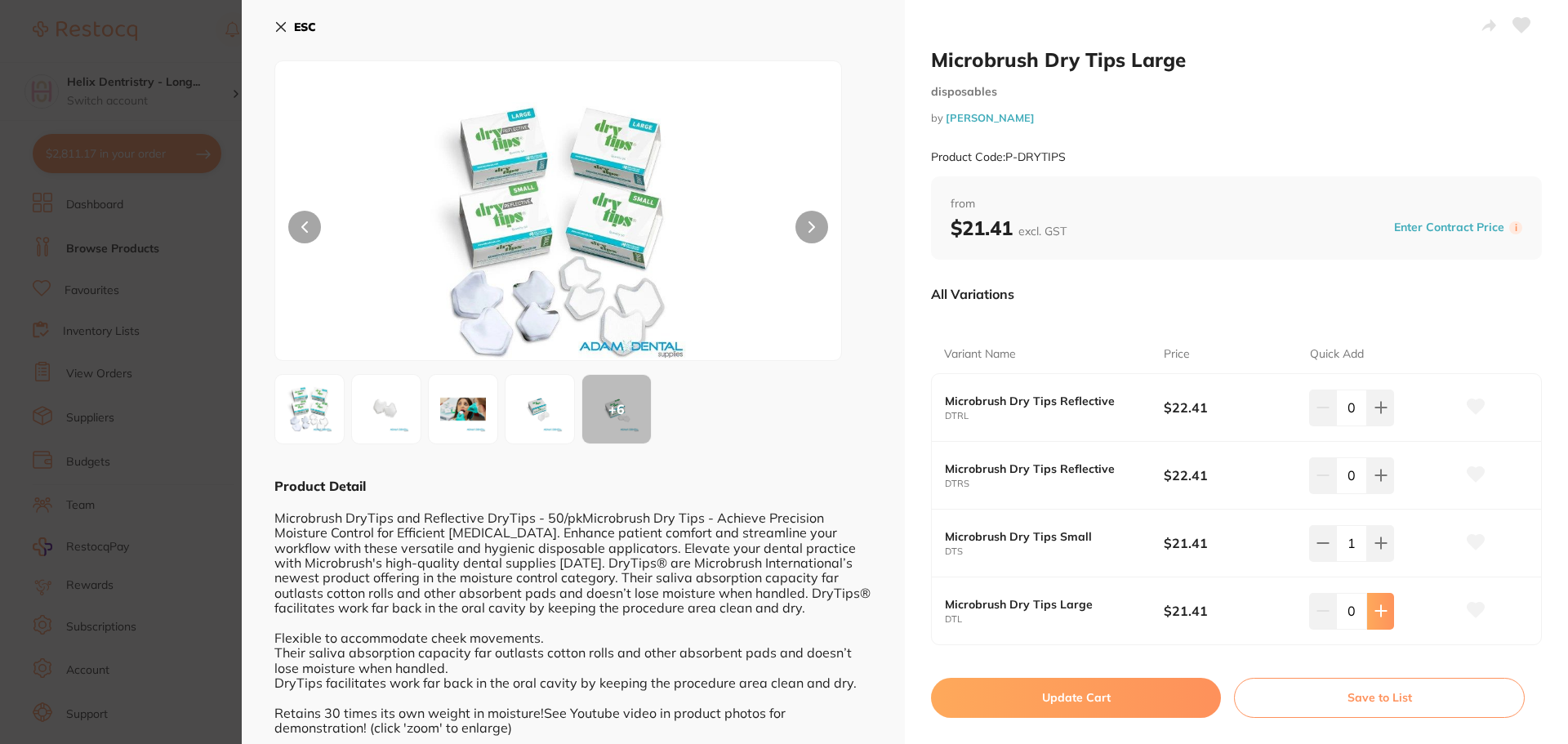
click at [1371, 603] on button at bounding box center [1380, 612] width 27 height 36
type input "1"
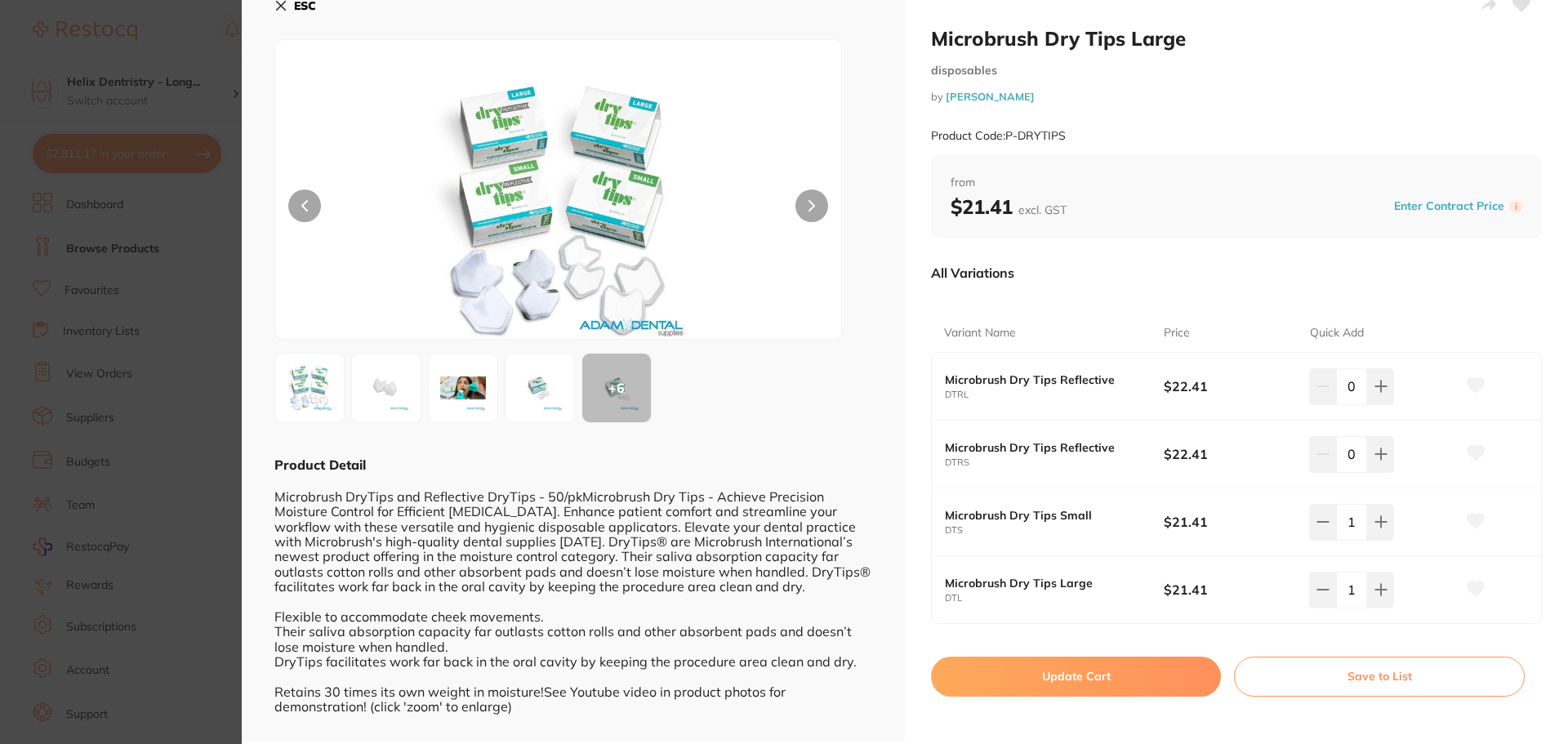
scroll to position [31, 0]
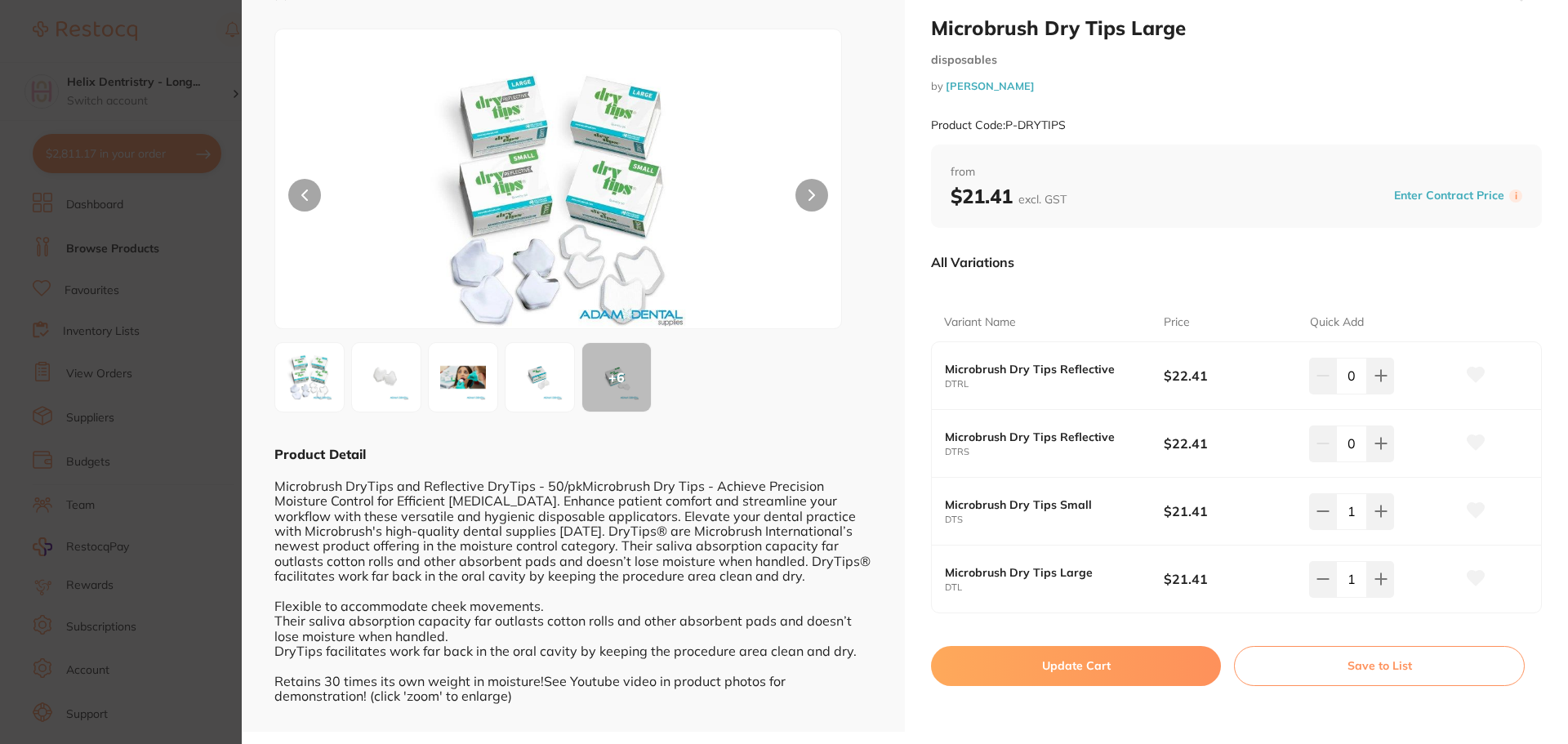
click at [1145, 662] on button "Update Cart" at bounding box center [1075, 665] width 290 height 39
checkbox input "false"
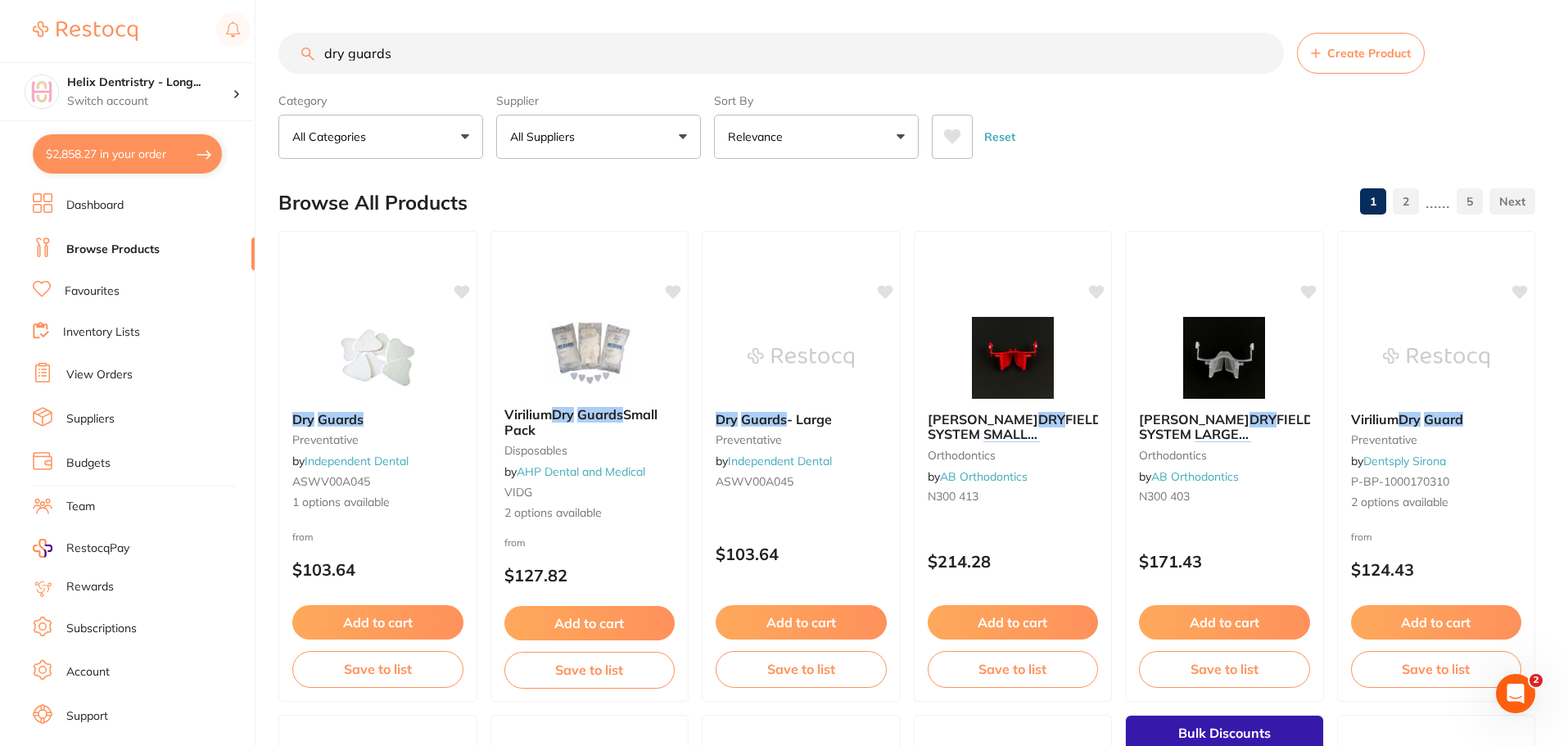
drag, startPoint x: 434, startPoint y: 61, endPoint x: 330, endPoint y: 48, distance: 104.8
click at [333, 50] on input "dry guards" at bounding box center [781, 53] width 1006 height 41
type input "d"
type input "paper towel"
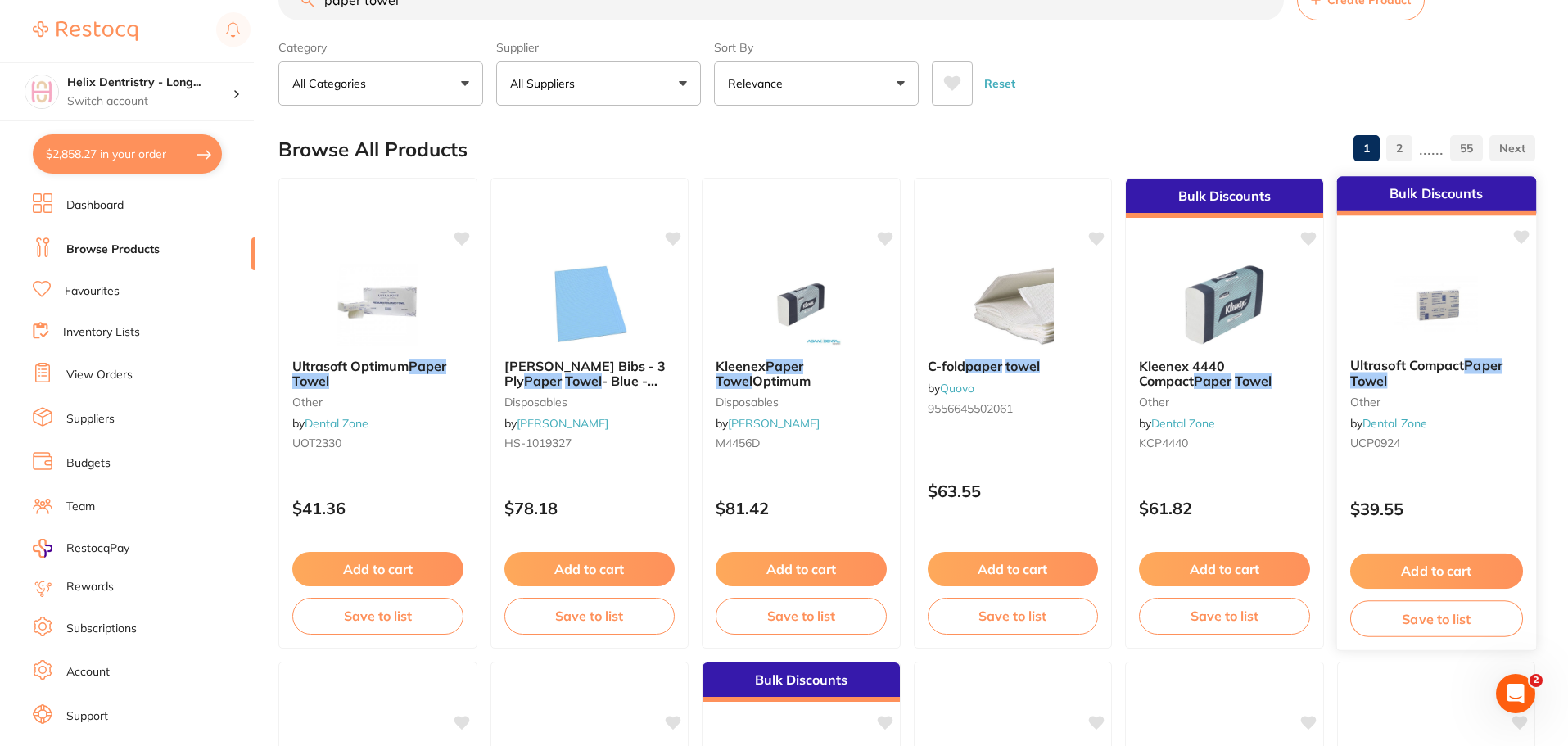
scroll to position [82, 0]
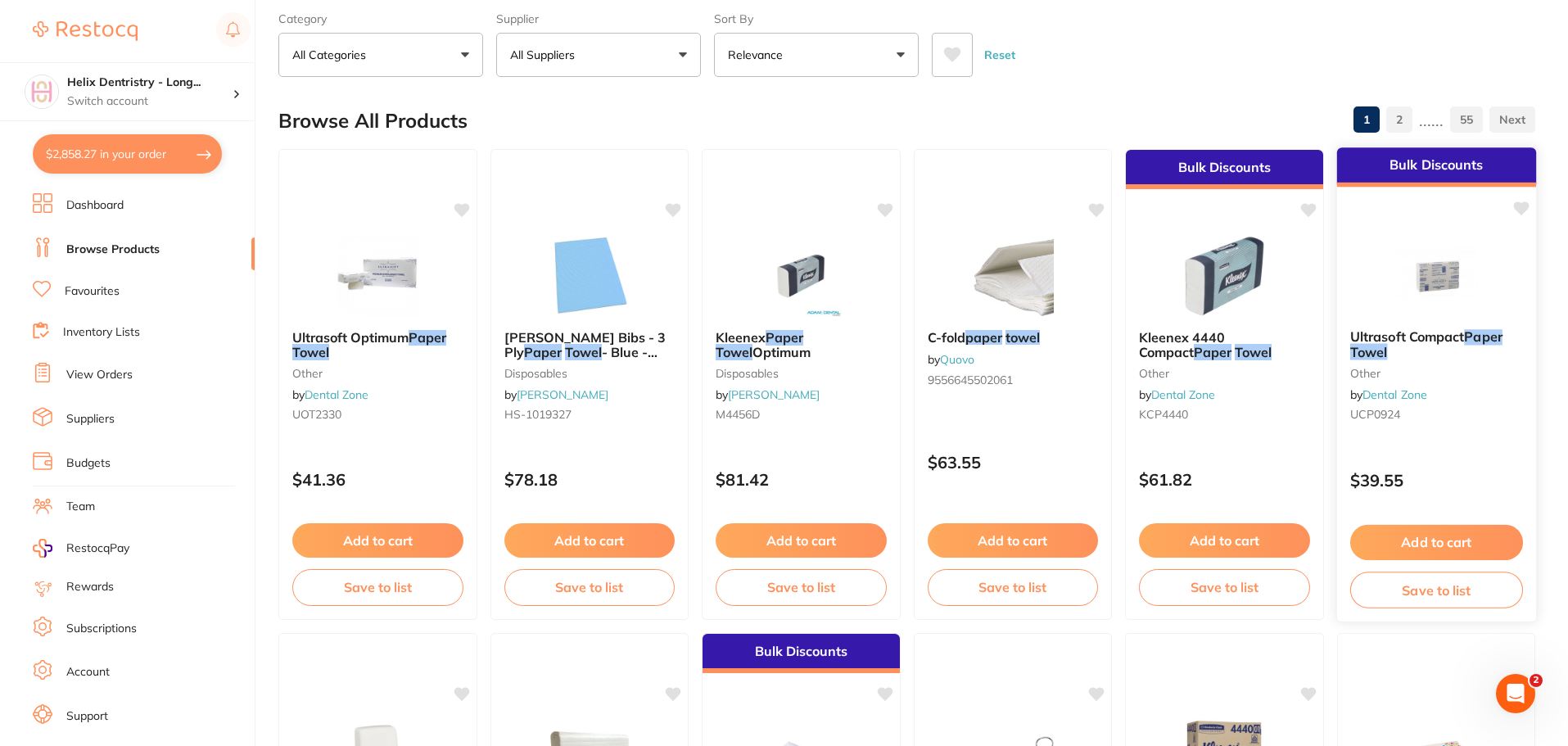
click at [1426, 543] on button "Add to cart" at bounding box center [1435, 543] width 173 height 35
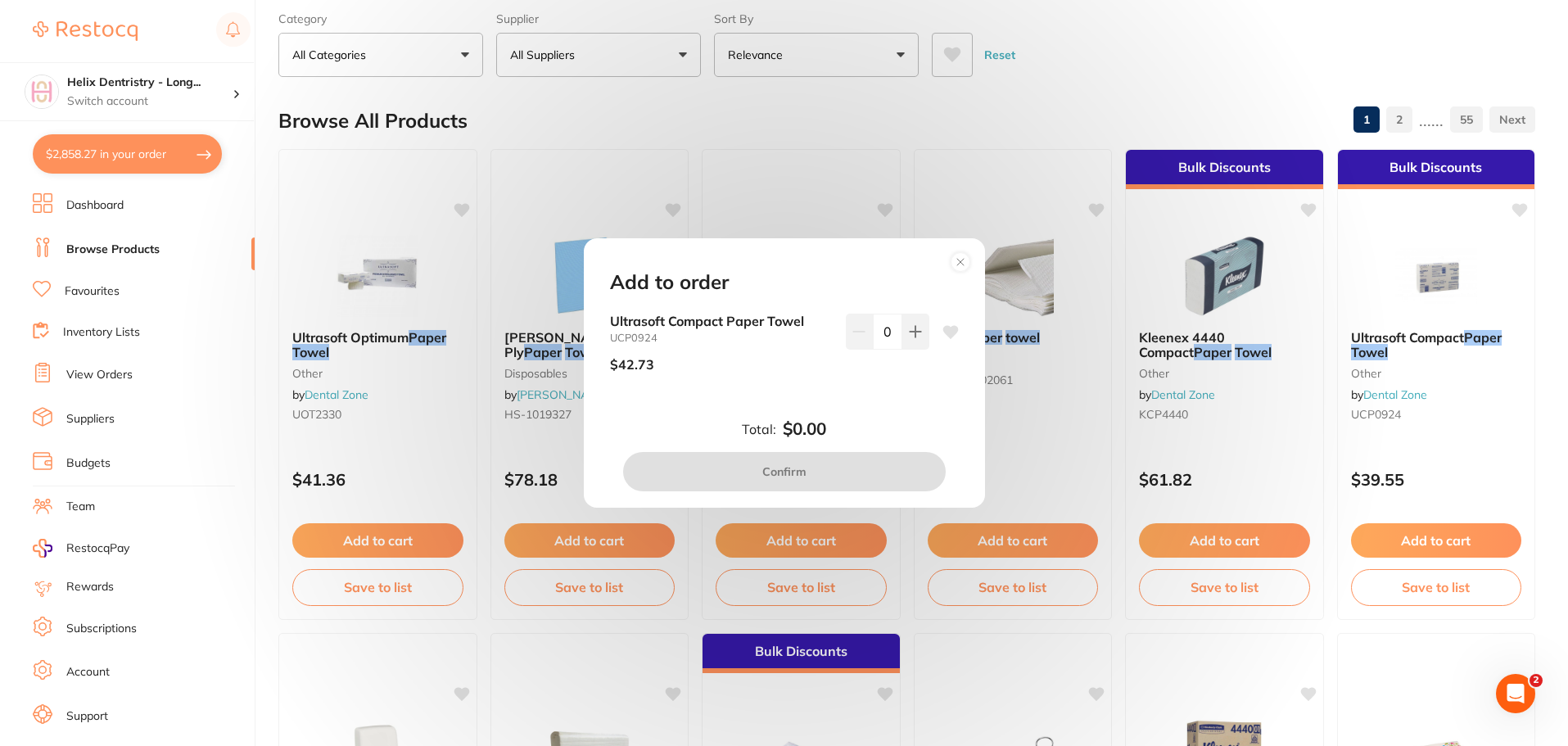
scroll to position [0, 0]
click at [916, 330] on icon at bounding box center [916, 331] width 13 height 13
type input "1"
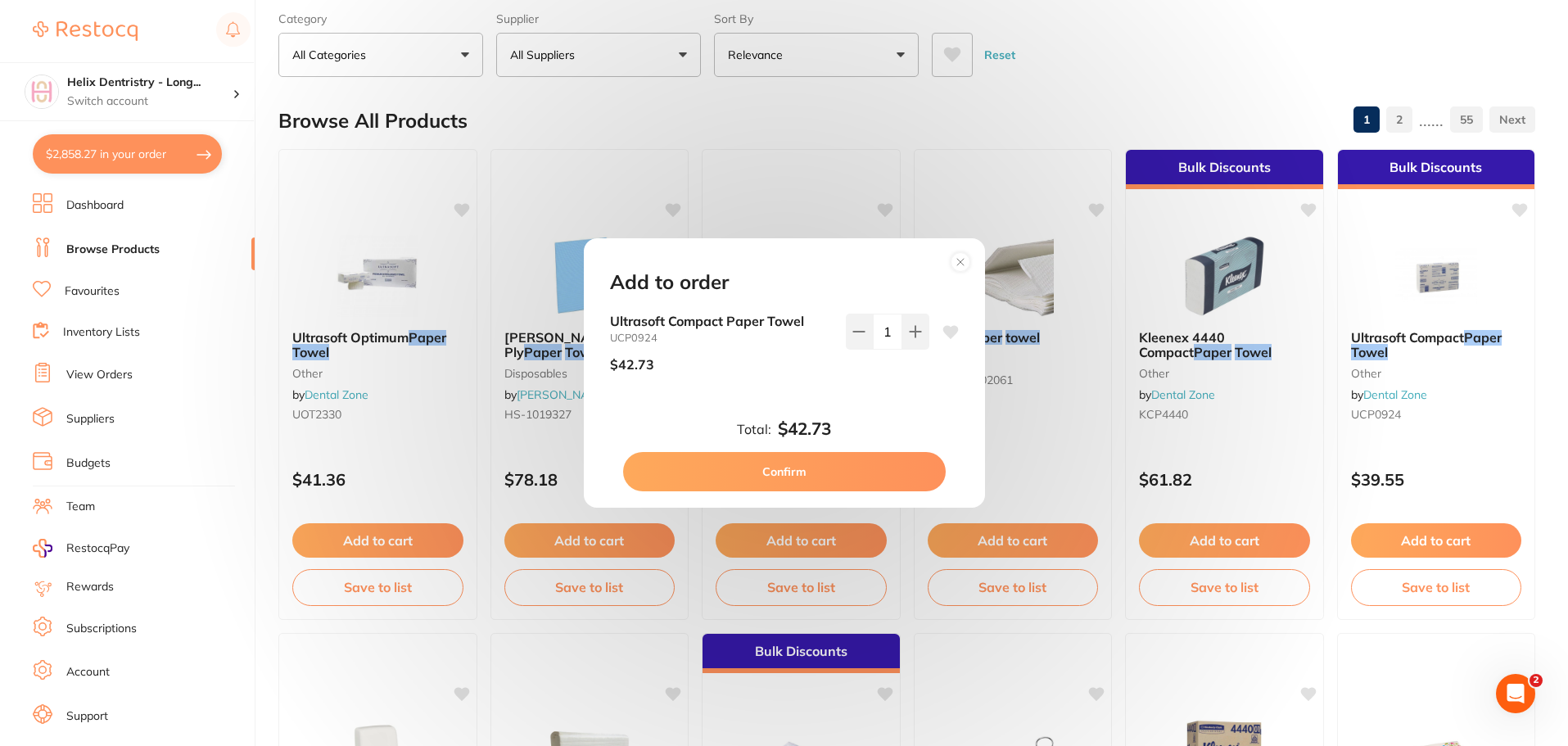
click at [818, 480] on button "Confirm" at bounding box center [785, 471] width 323 height 39
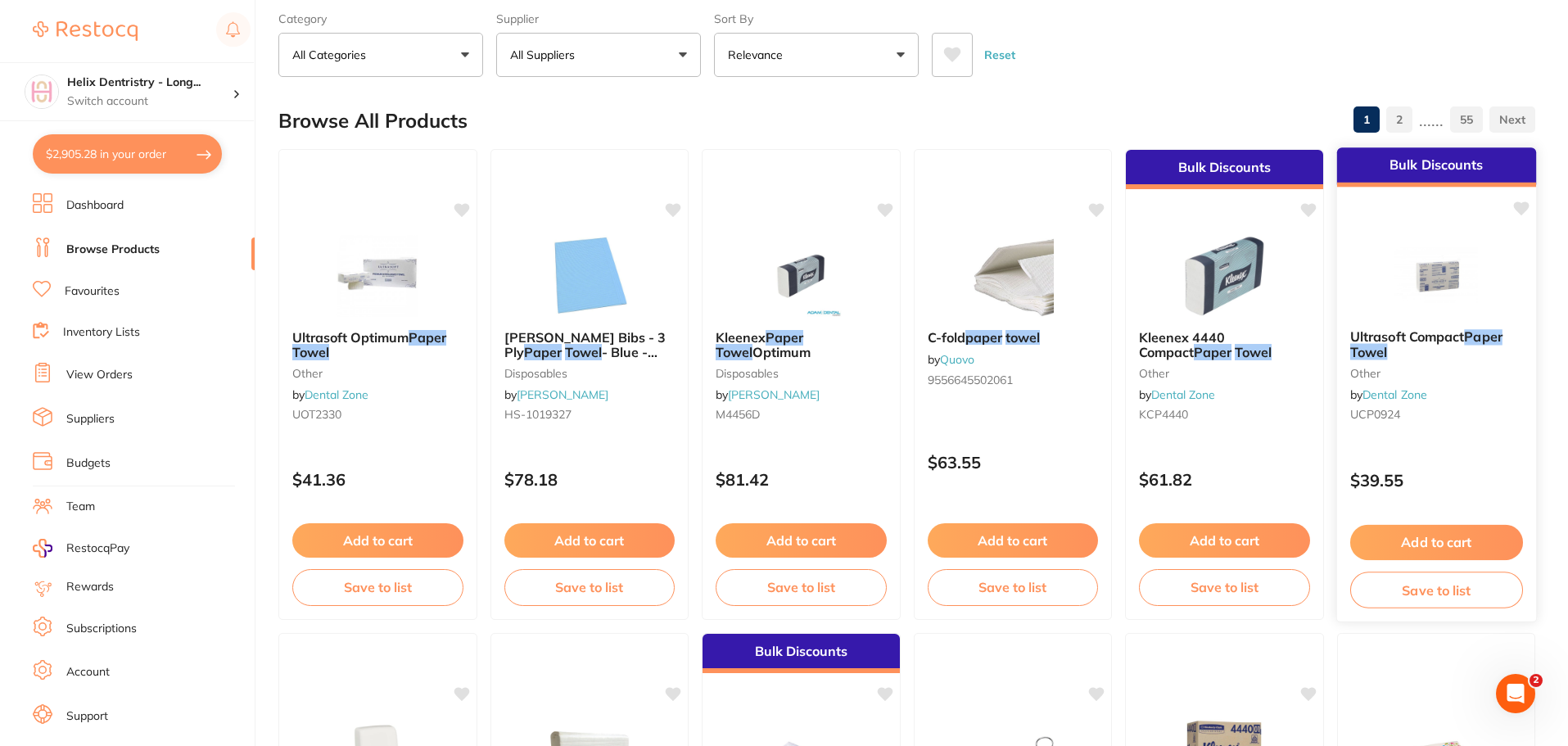
click at [1458, 263] on img at bounding box center [1435, 274] width 107 height 83
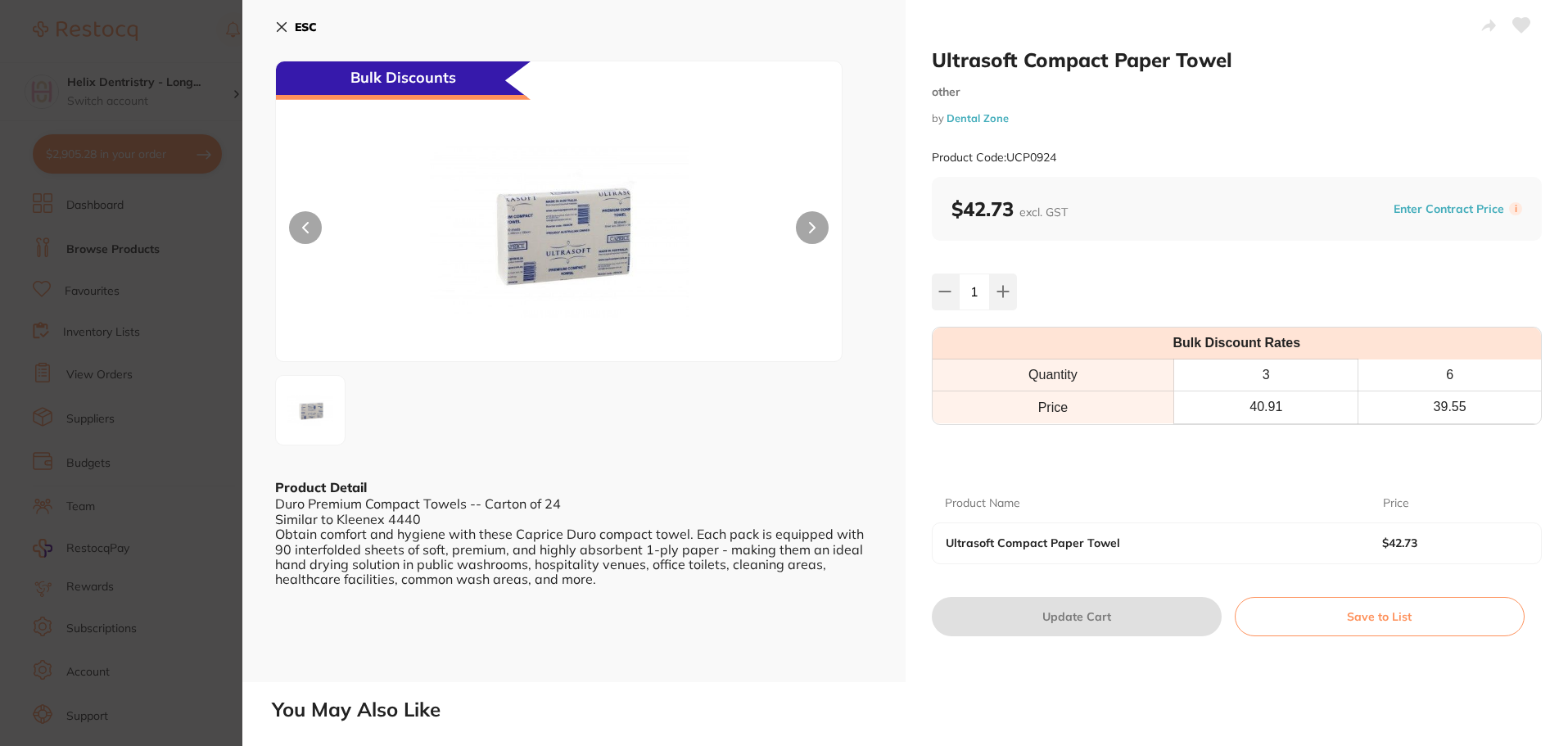
click at [278, 26] on icon at bounding box center [282, 27] width 13 height 13
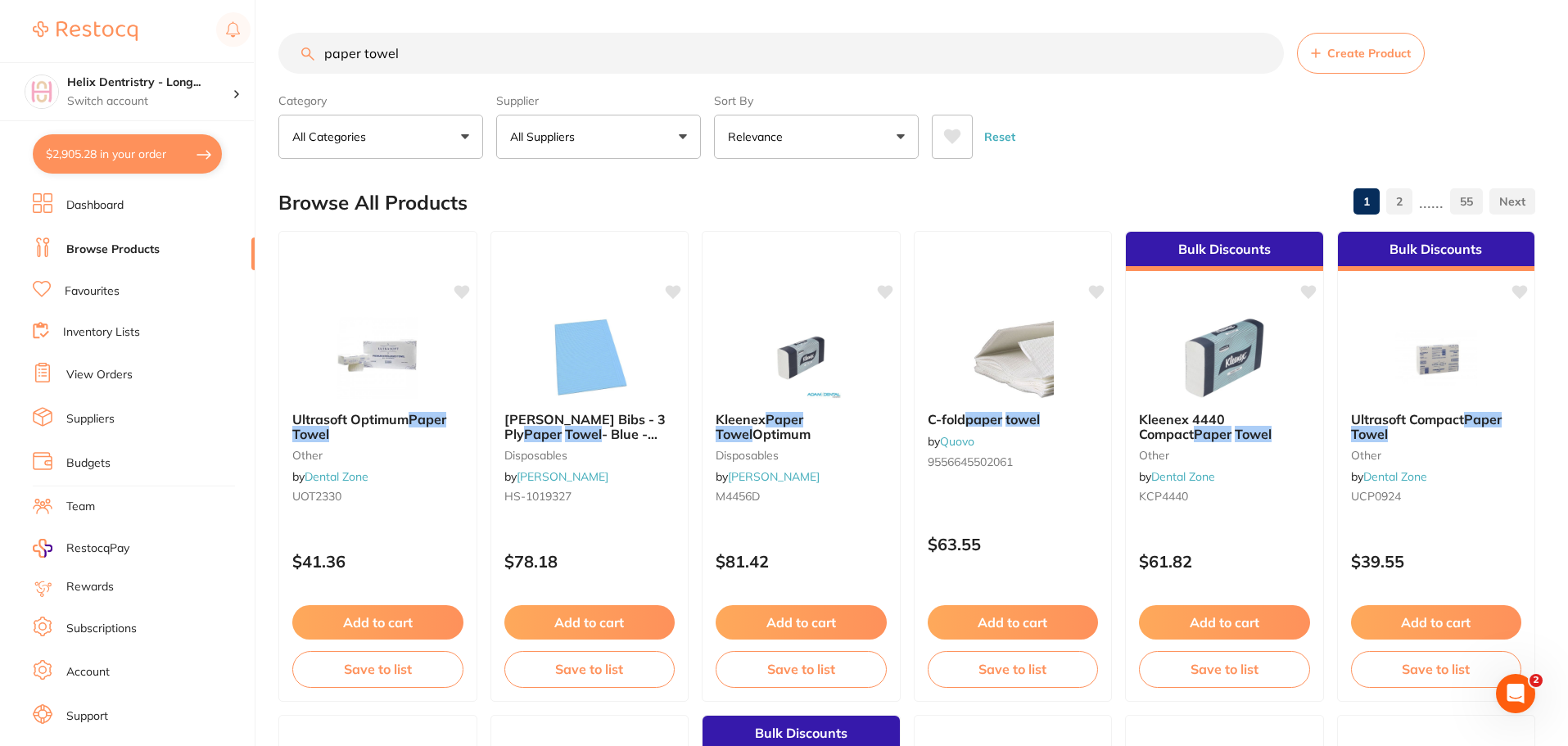
click at [422, 43] on input "paper towel" at bounding box center [781, 53] width 1006 height 41
click at [425, 51] on input "paper towel" at bounding box center [781, 53] width 1006 height 41
type input "p"
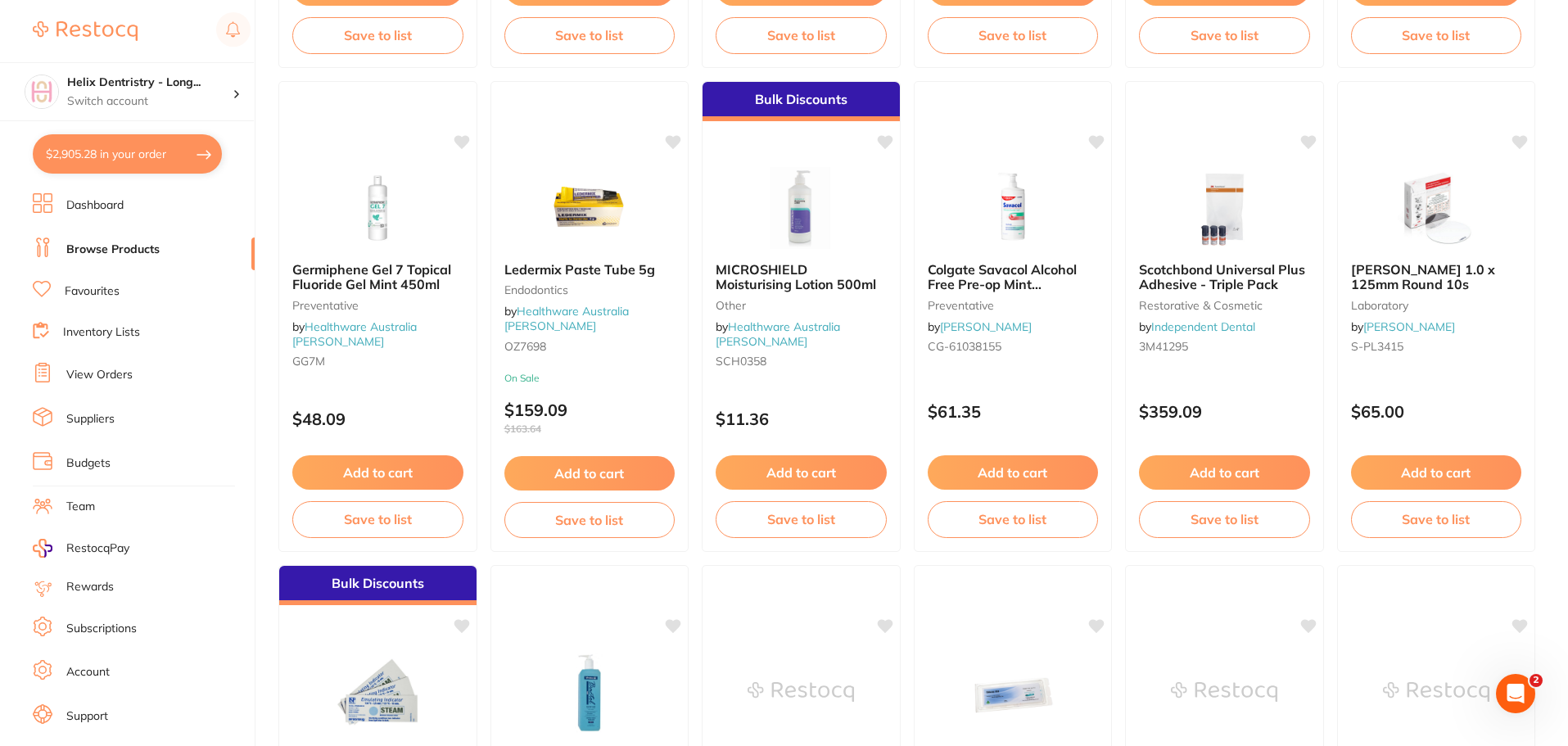
scroll to position [3504, 0]
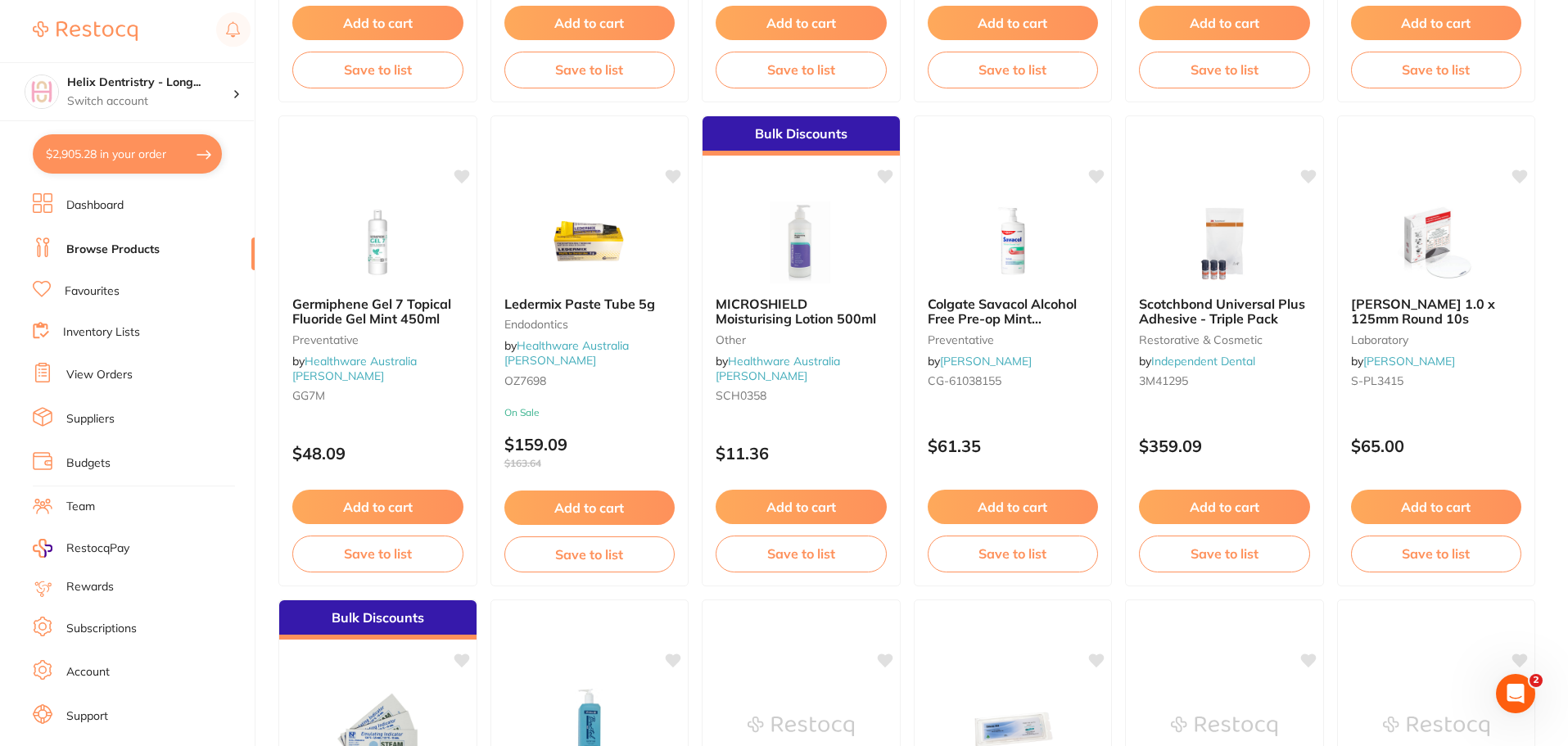
click at [145, 252] on link "Browse Products" at bounding box center [113, 249] width 94 height 16
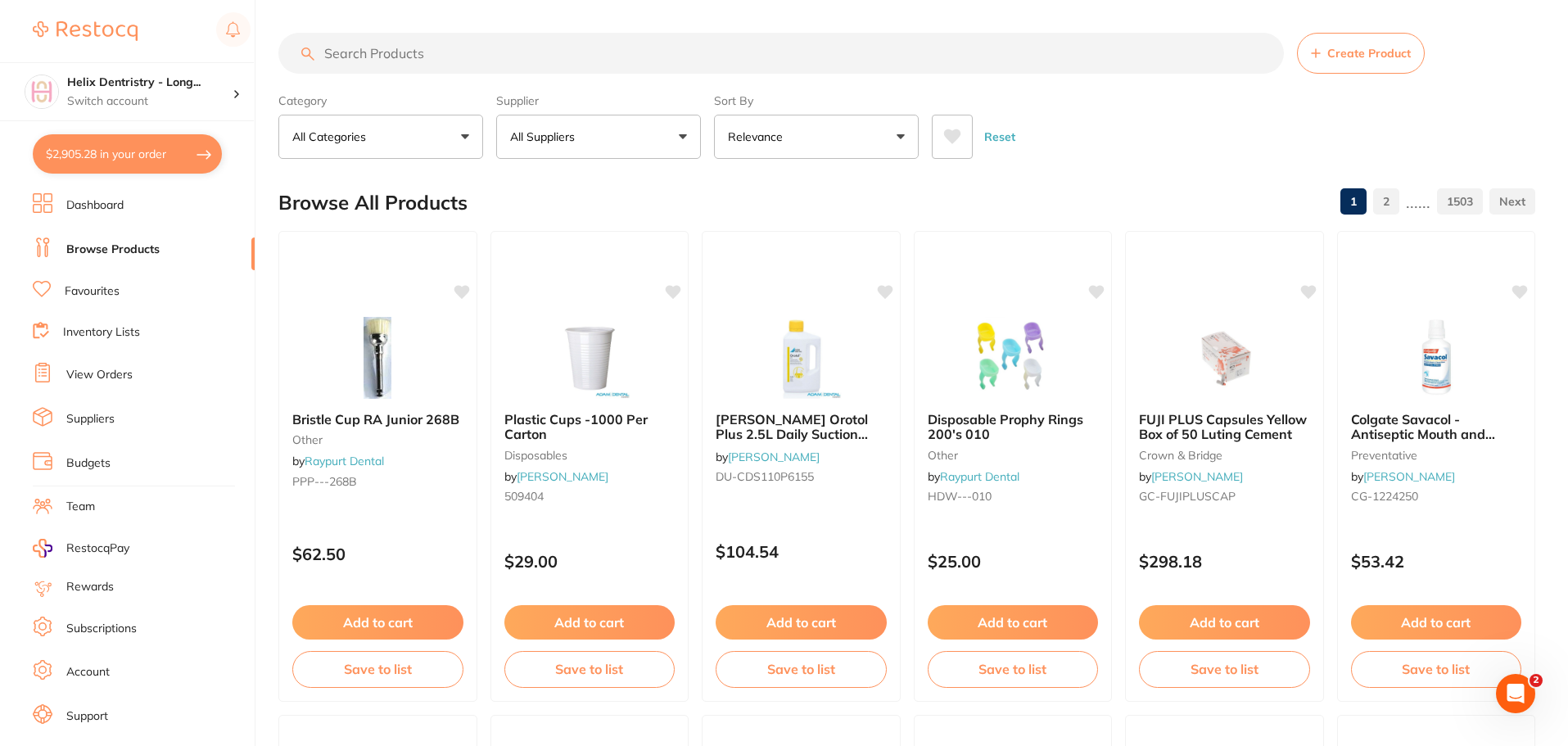
click at [519, 57] on input "search" at bounding box center [781, 53] width 1006 height 41
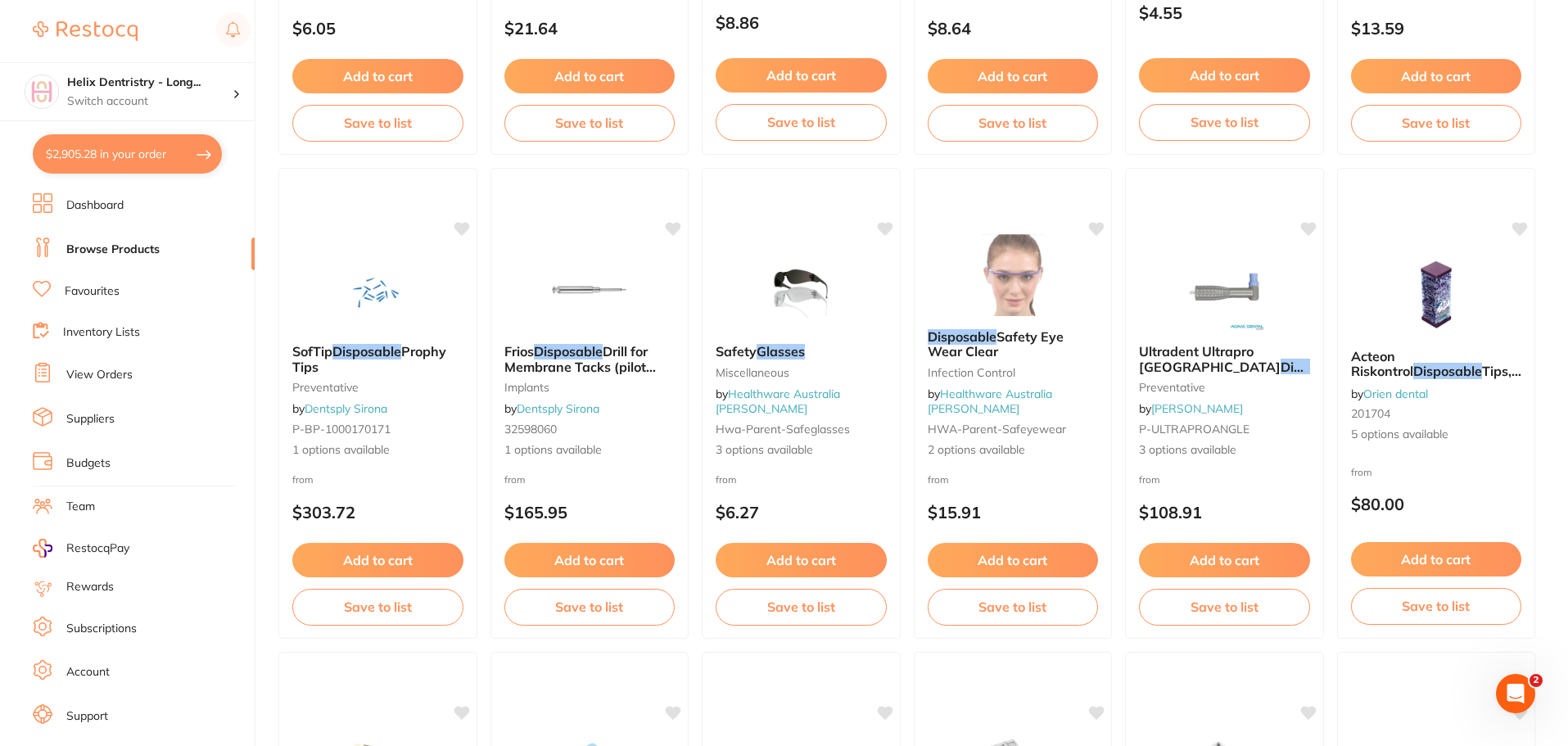
scroll to position [573, 0]
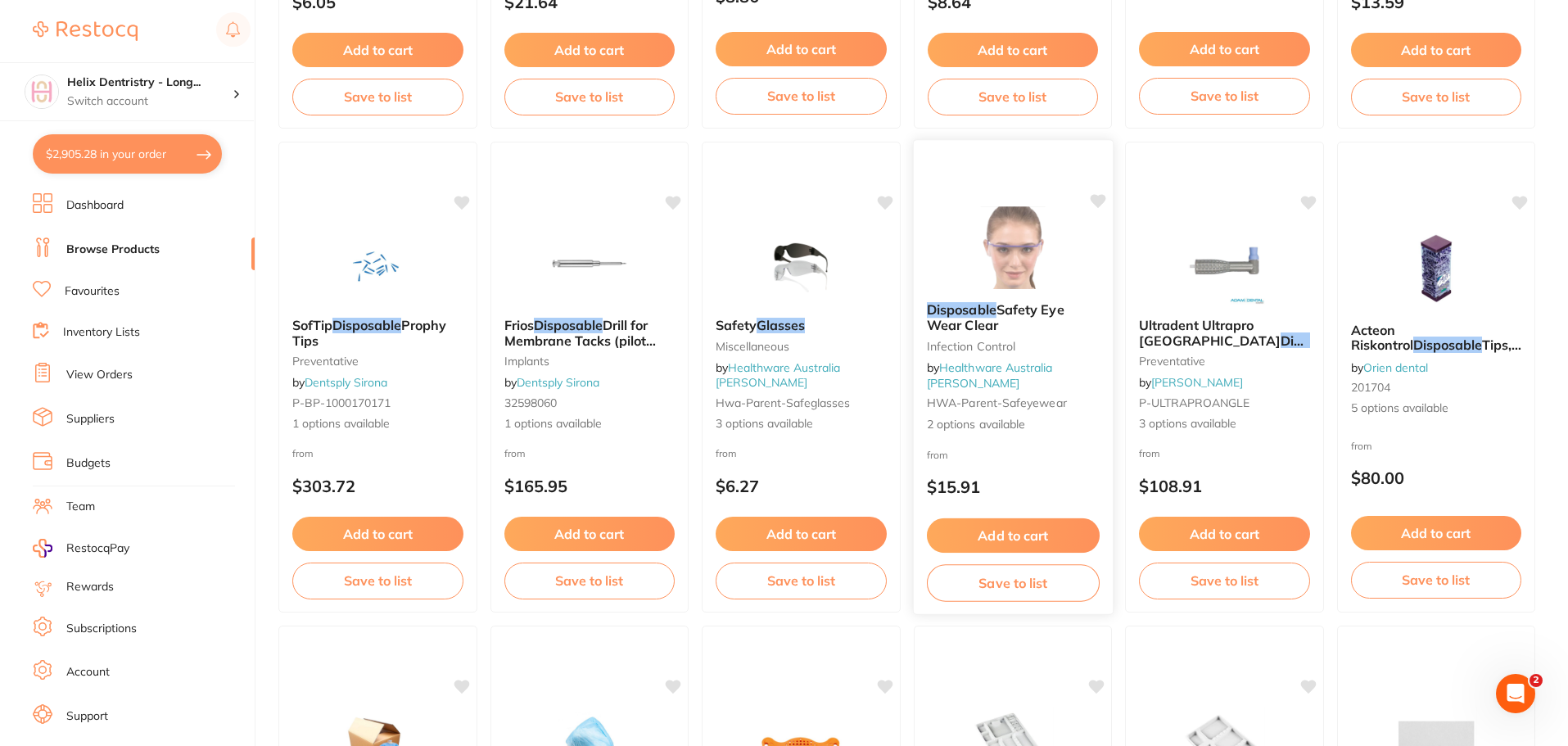
click at [1029, 277] on img at bounding box center [1012, 247] width 107 height 83
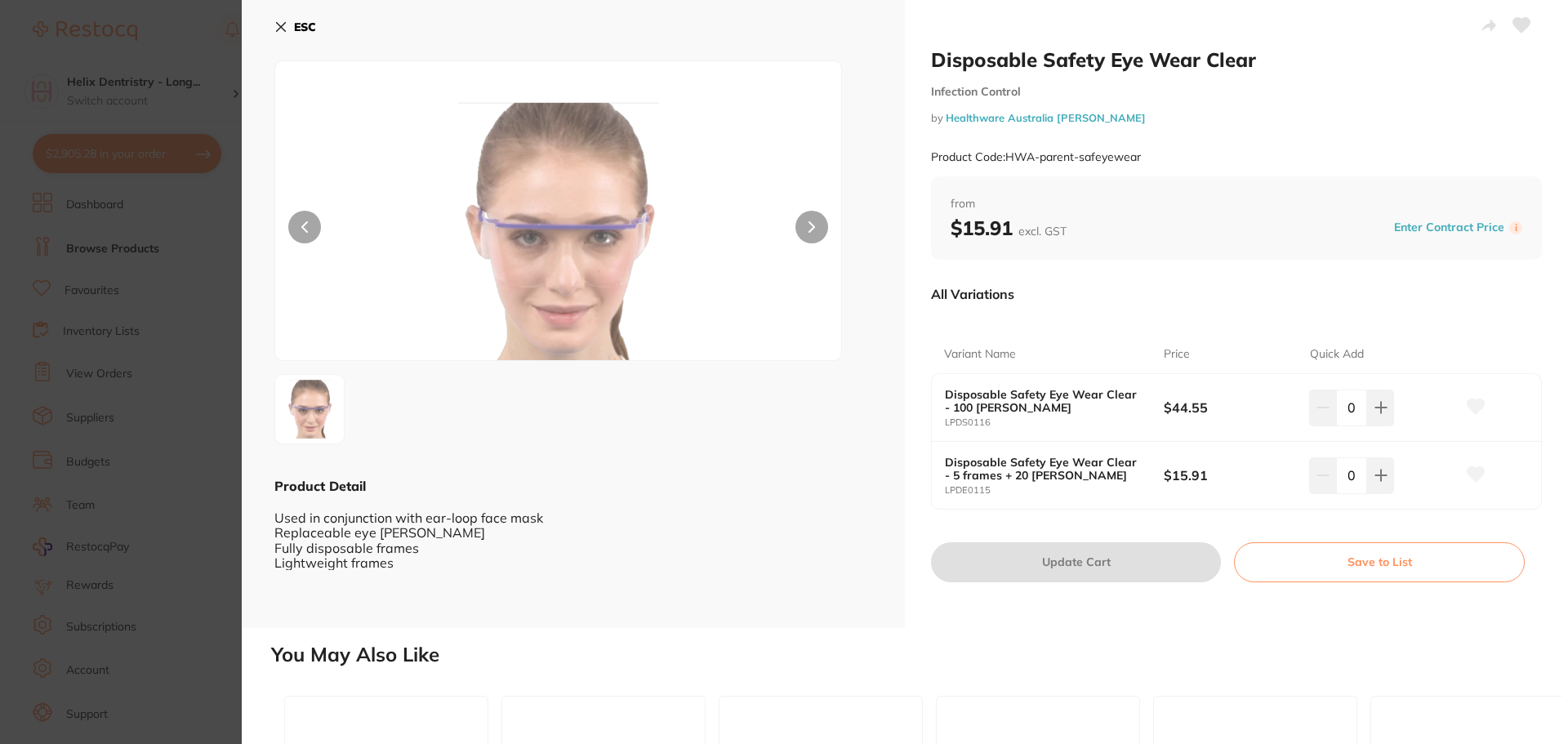
click at [163, 239] on section "Disposable Safety Eye Wear Clear Infection Control by Healthware Australia [PER…" at bounding box center [784, 372] width 1568 height 744
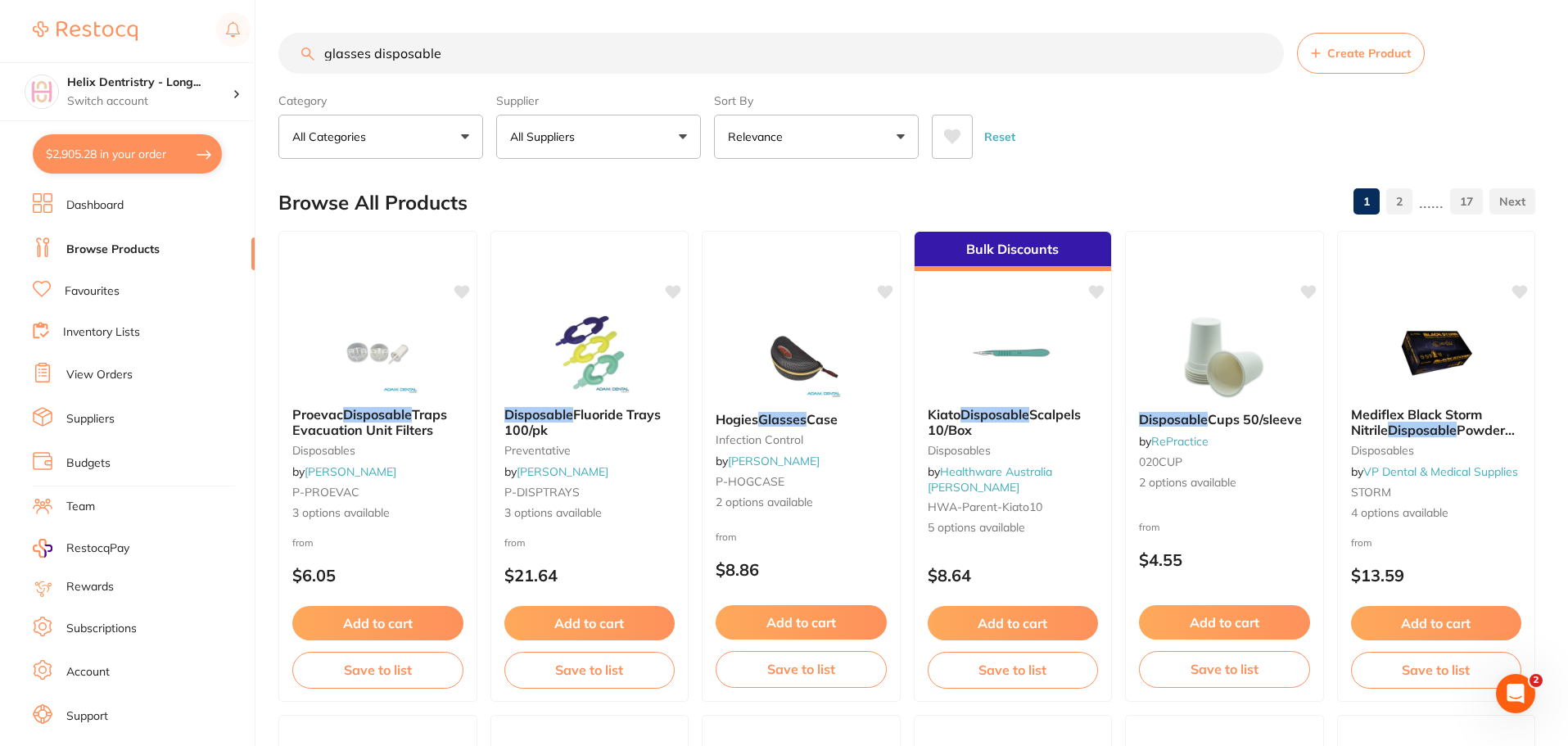
click at [498, 45] on input "glasses disposable" at bounding box center [781, 53] width 1006 height 41
type input "glasses disposable frames"
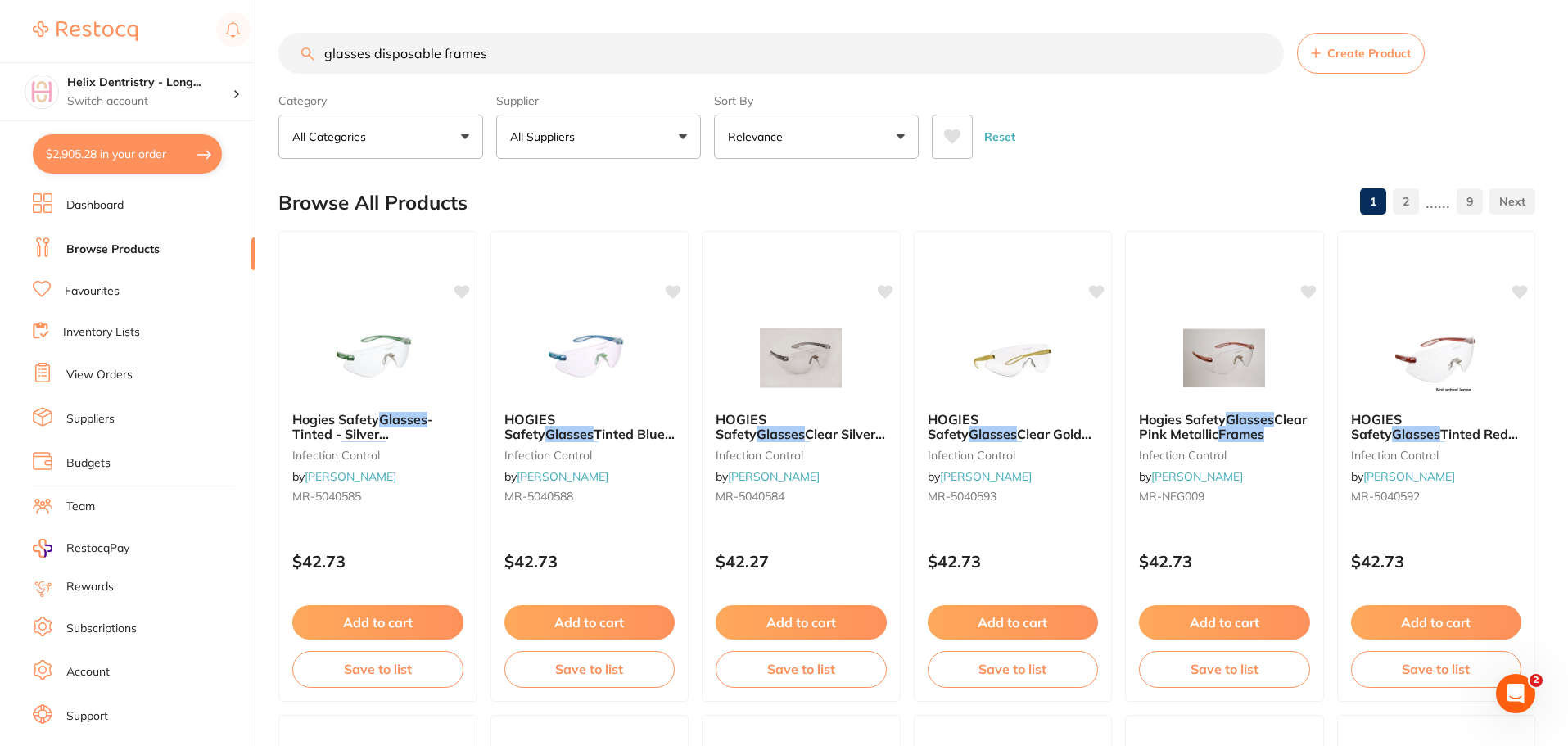
drag, startPoint x: 503, startPoint y: 58, endPoint x: 314, endPoint y: 54, distance: 189.0
click at [314, 54] on input "glasses disposable frames" at bounding box center [781, 53] width 1006 height 41
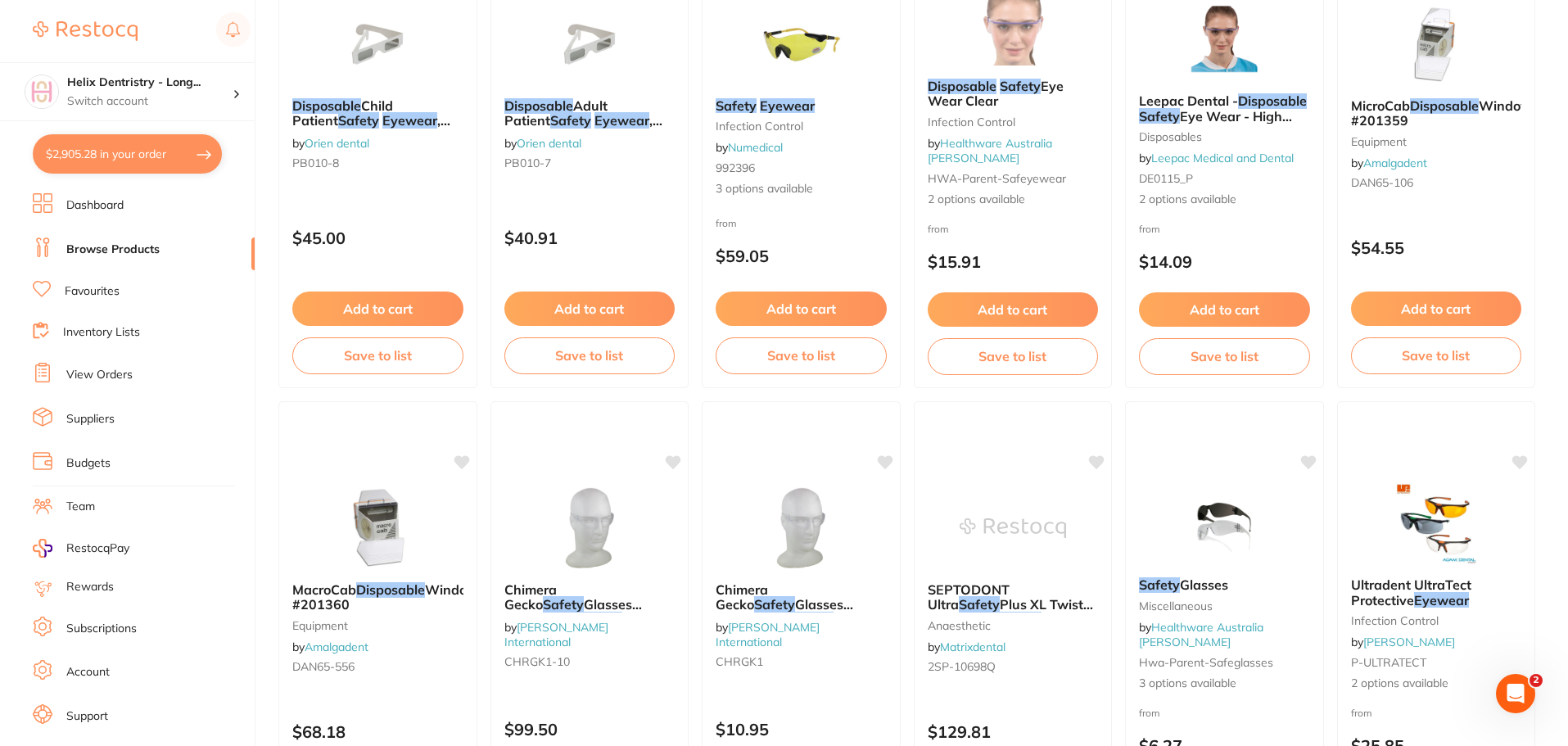
scroll to position [163, 0]
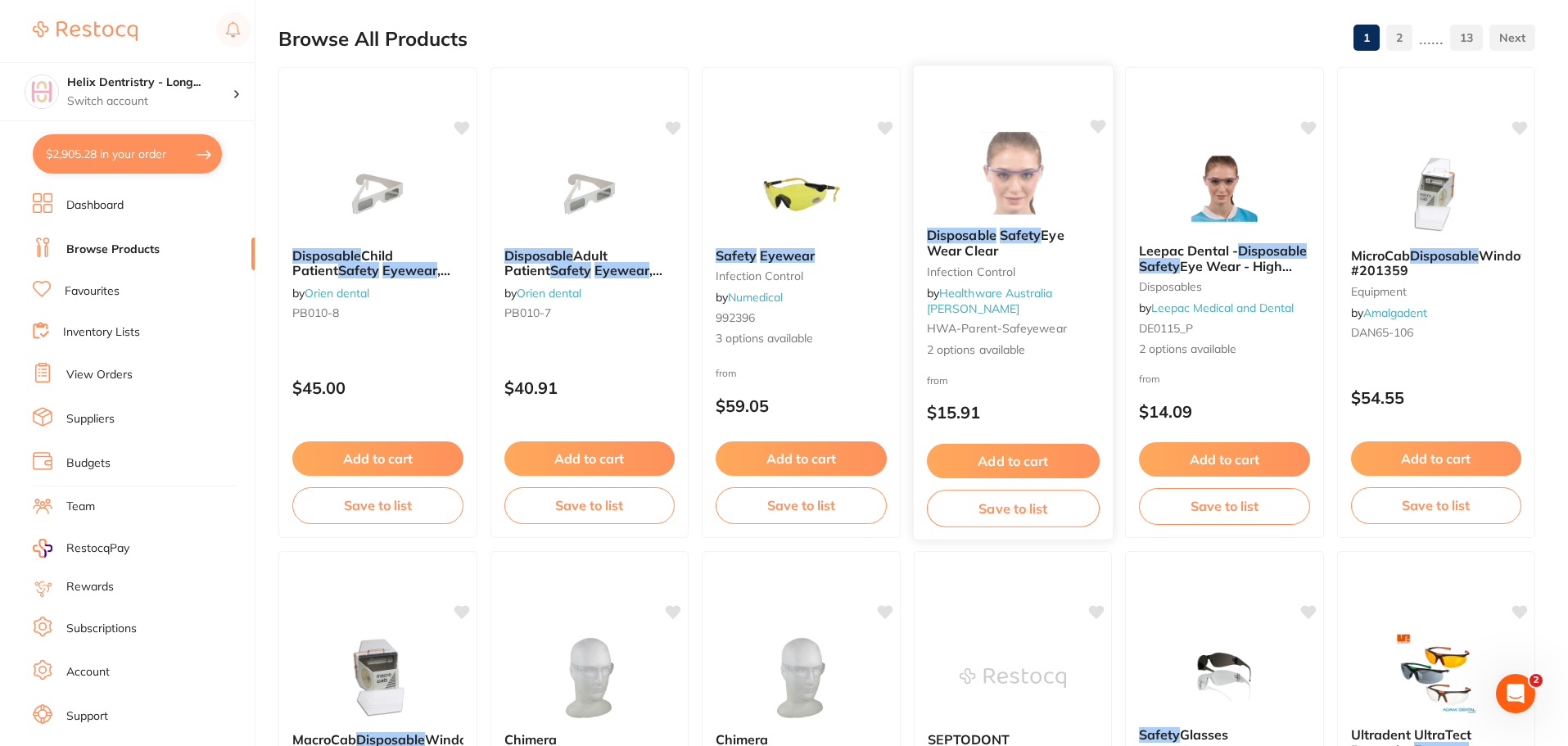
type input "disposable safety eyewear"
click at [997, 452] on button "Add to cart" at bounding box center [1012, 461] width 173 height 35
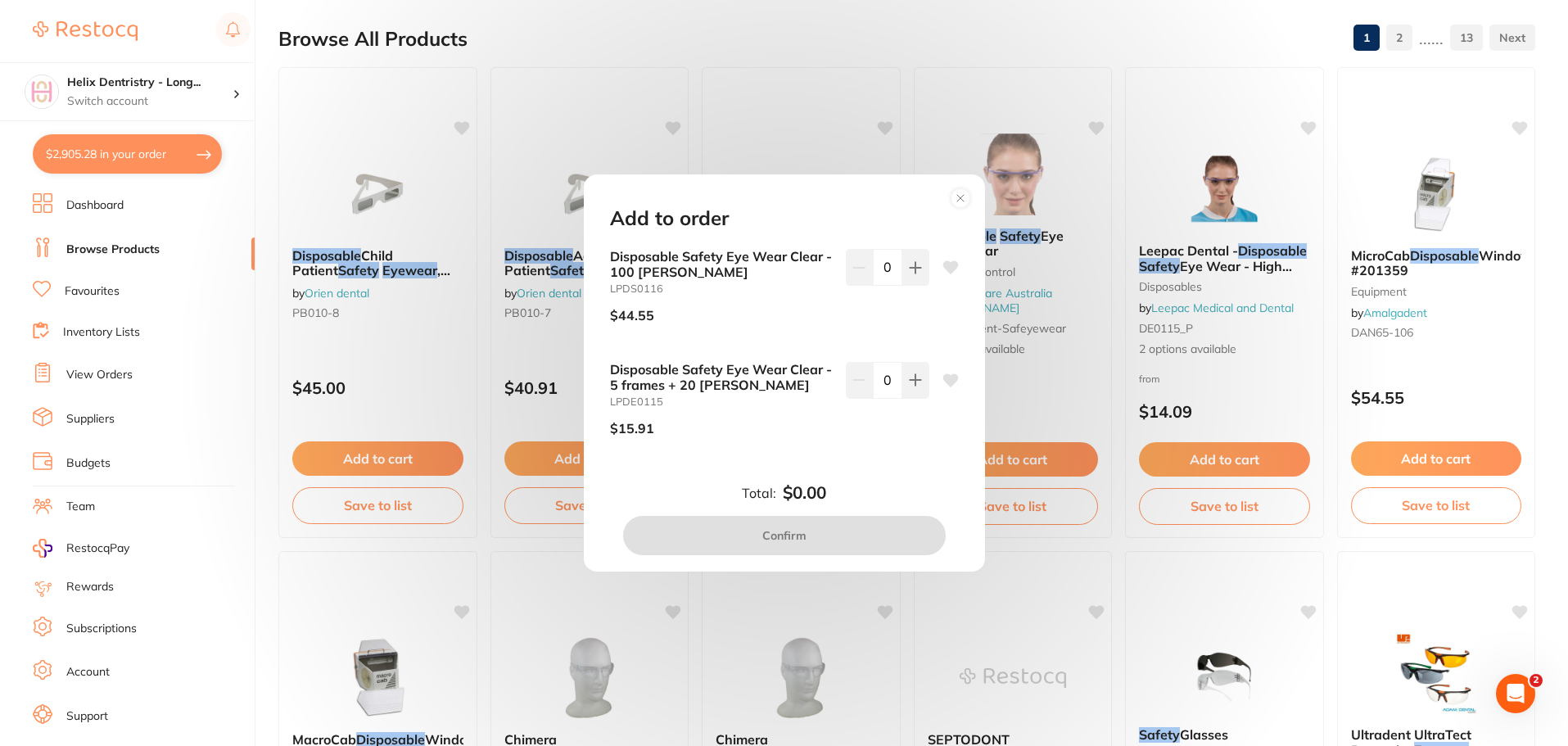
scroll to position [0, 0]
click at [921, 377] on button at bounding box center [916, 380] width 27 height 36
type input "1"
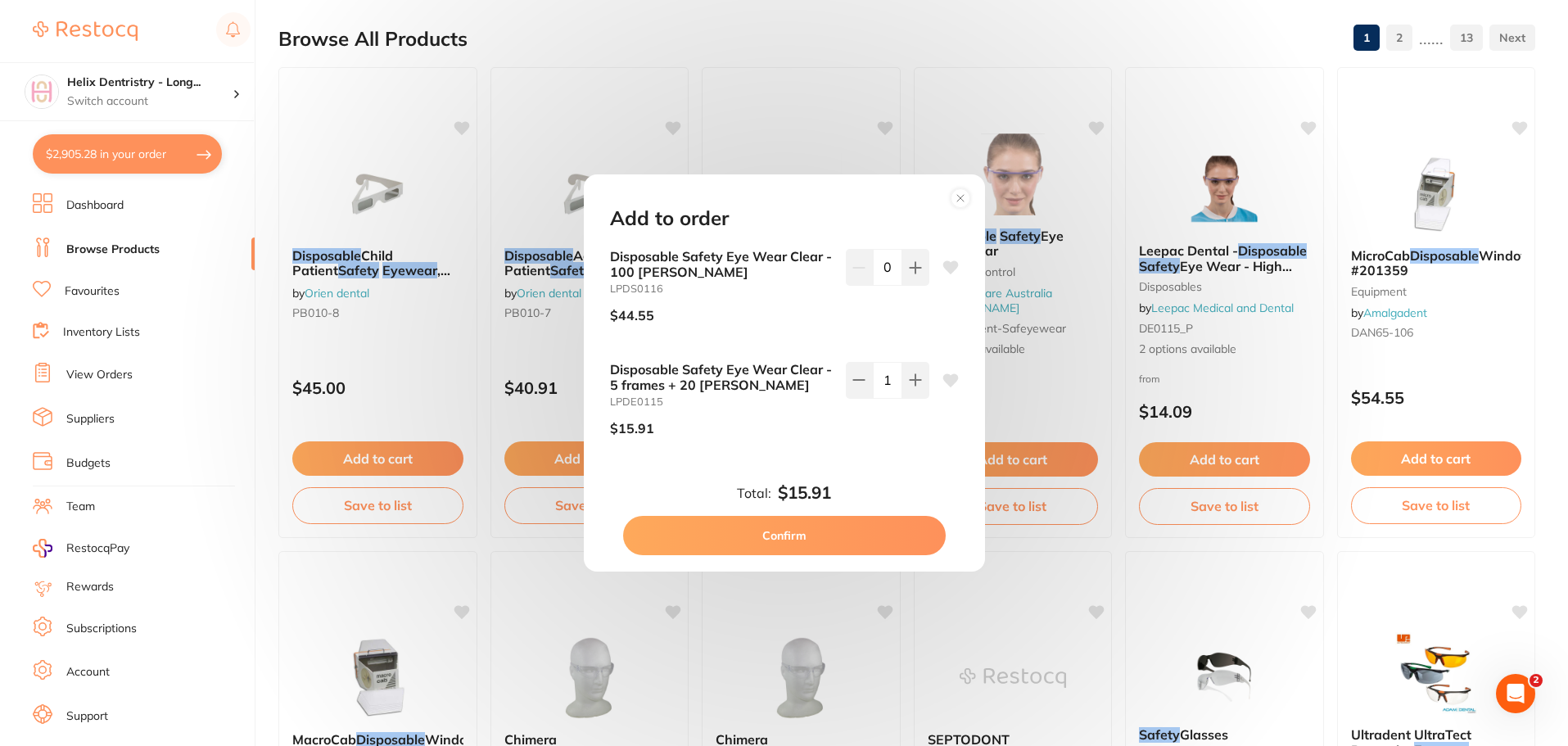
click at [789, 536] on button "Confirm" at bounding box center [785, 535] width 323 height 39
checkbox input "false"
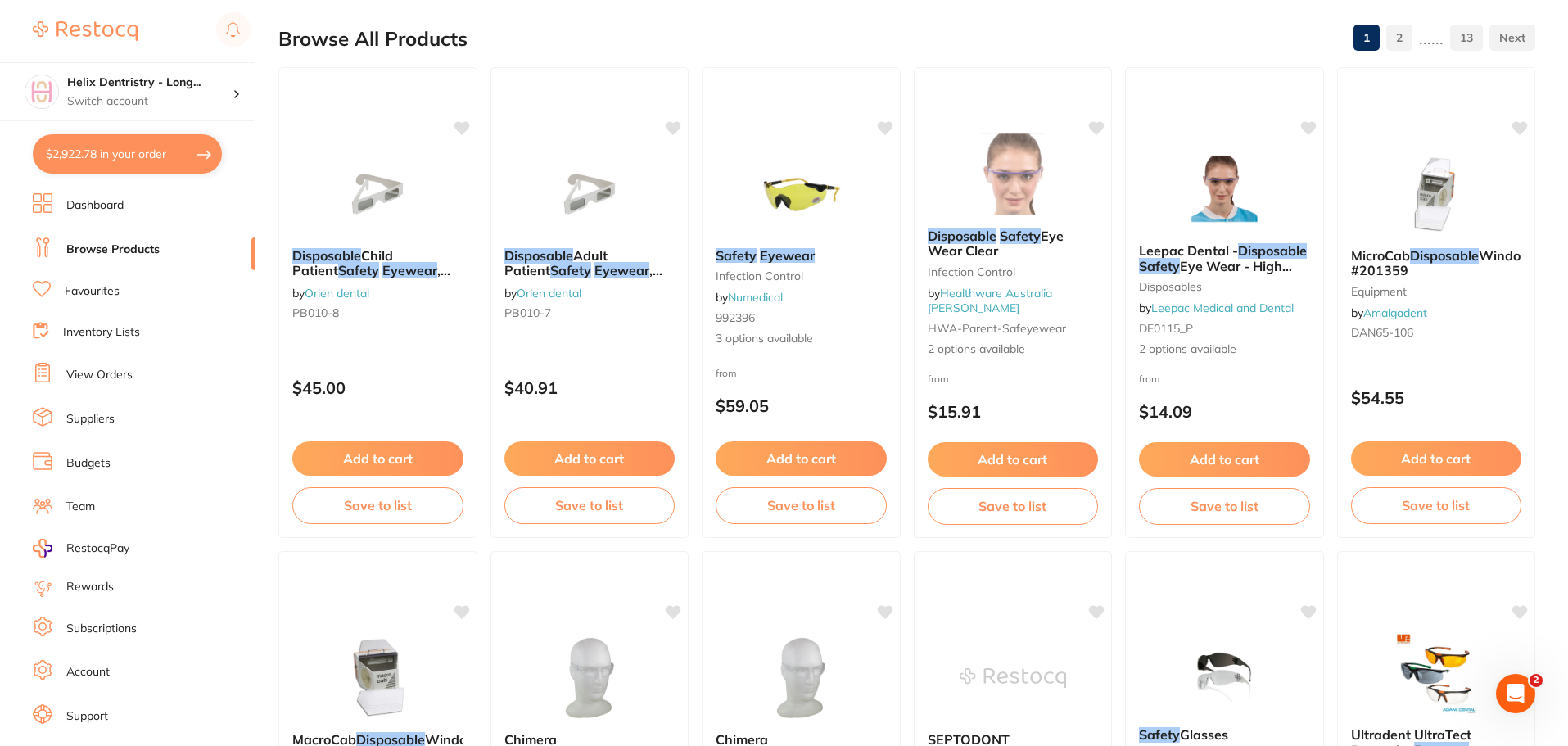
click at [144, 138] on button "$2,922.78 in your order" at bounding box center [127, 154] width 189 height 39
checkbox input "true"
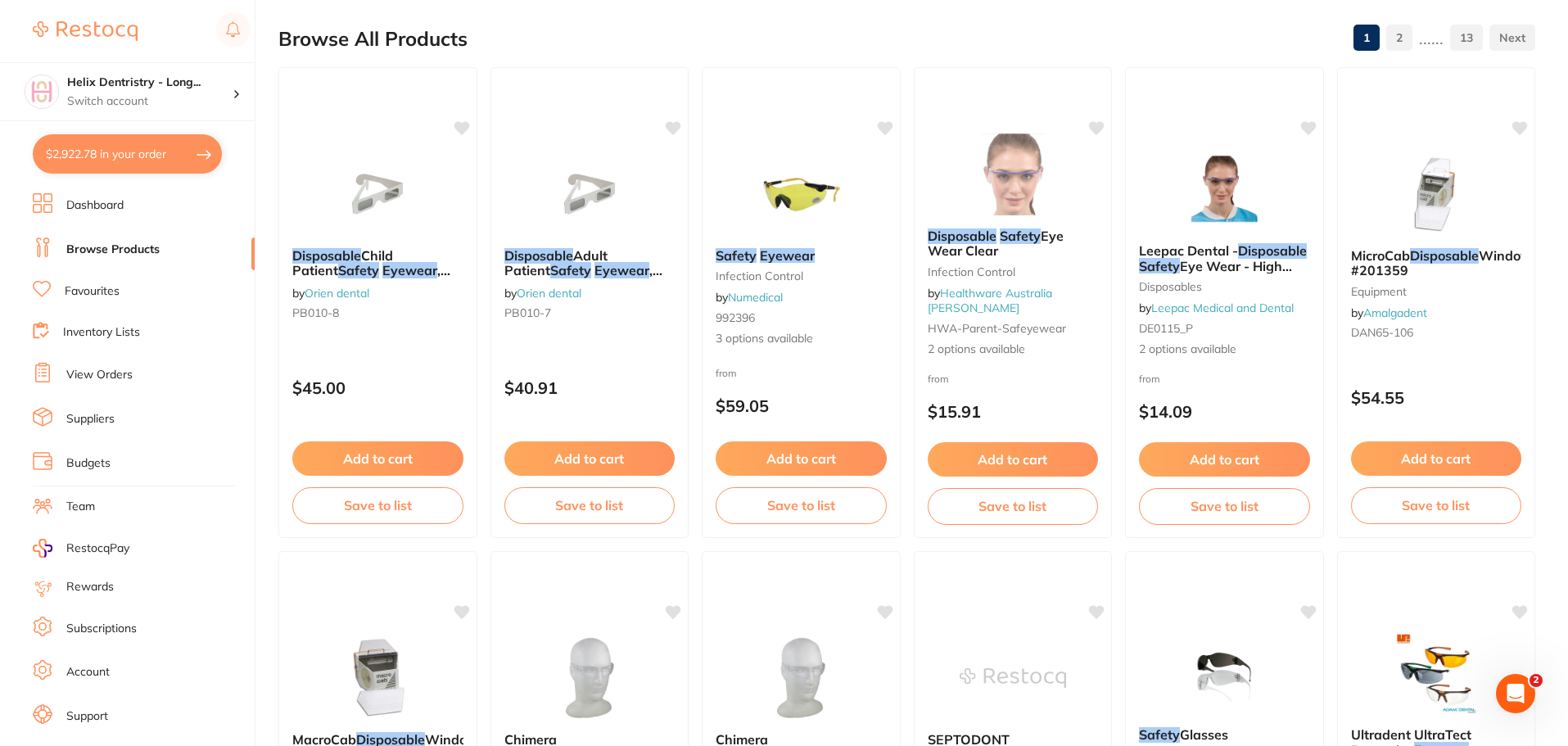
checkbox input "true"
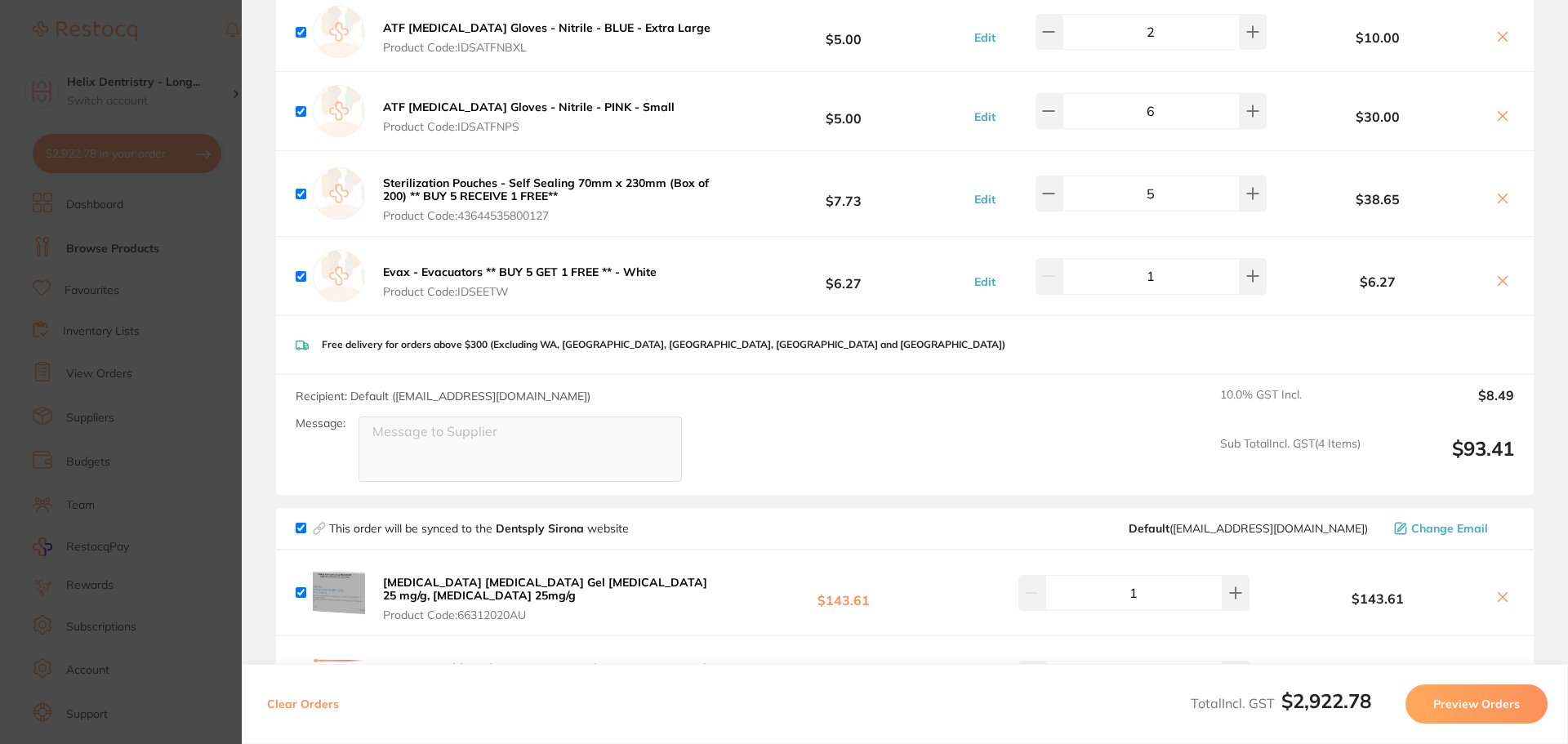
scroll to position [1634, 0]
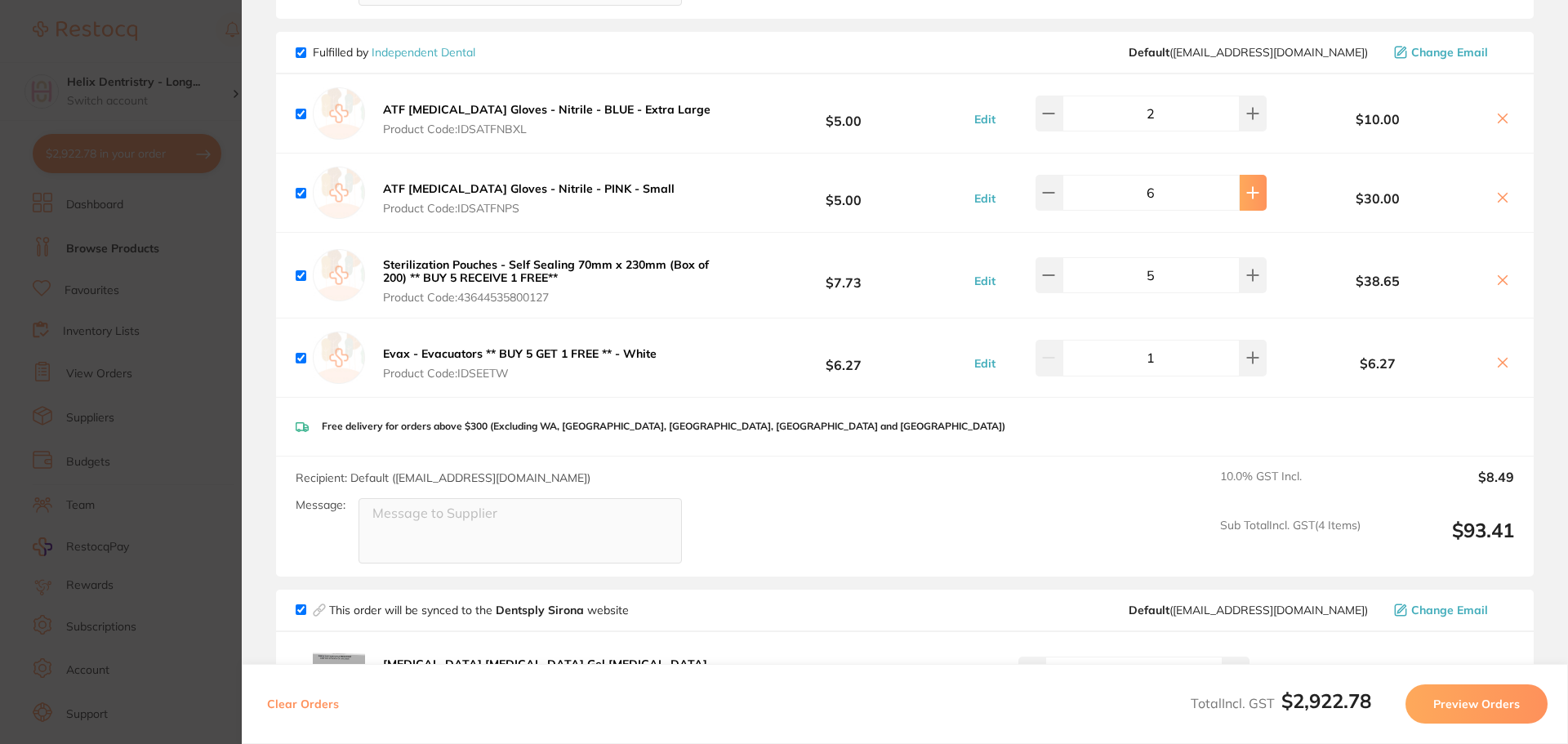
click at [1246, 176] on button at bounding box center [1254, 192] width 27 height 36
click at [1247, 176] on button at bounding box center [1254, 192] width 27 height 36
type input "8"
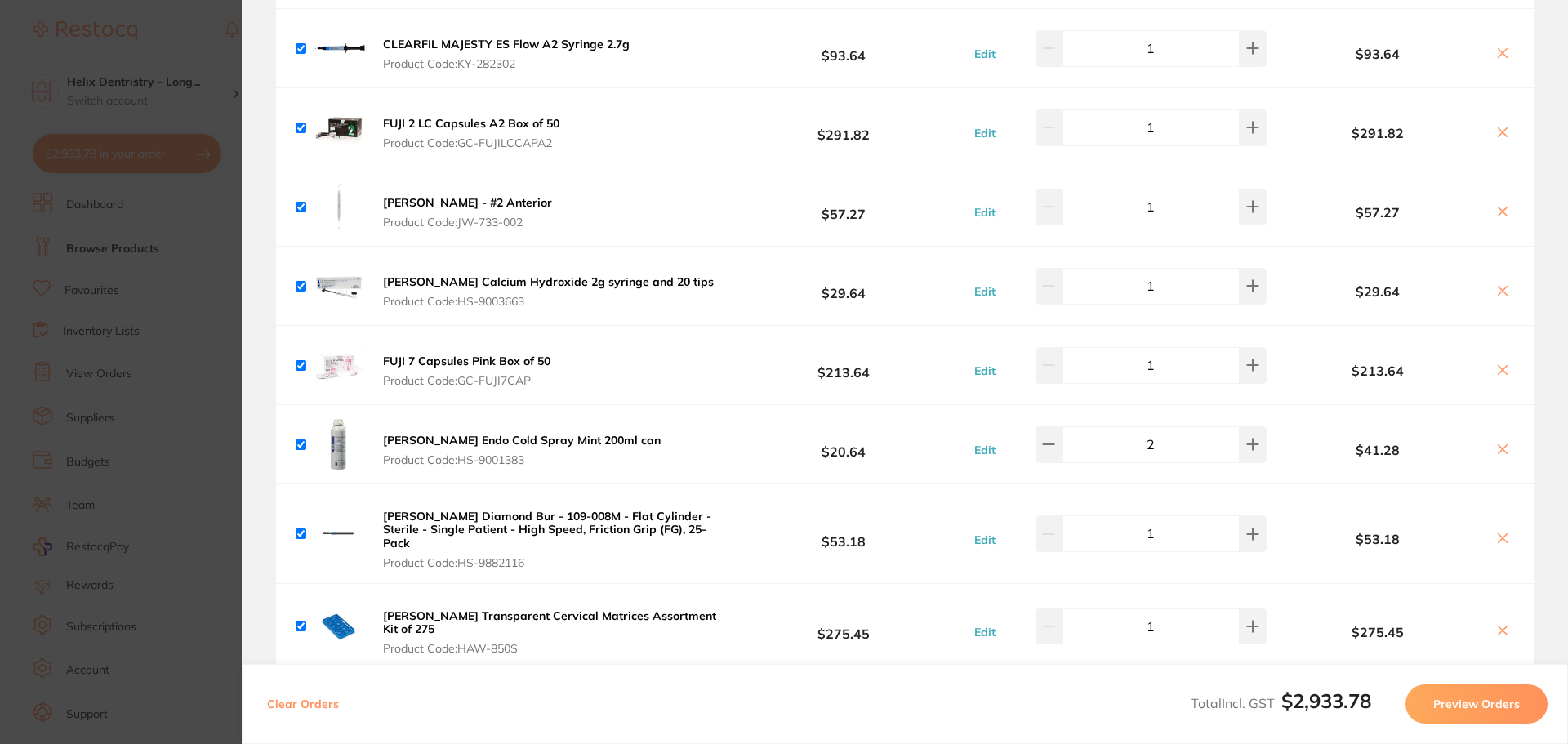
scroll to position [4982, 0]
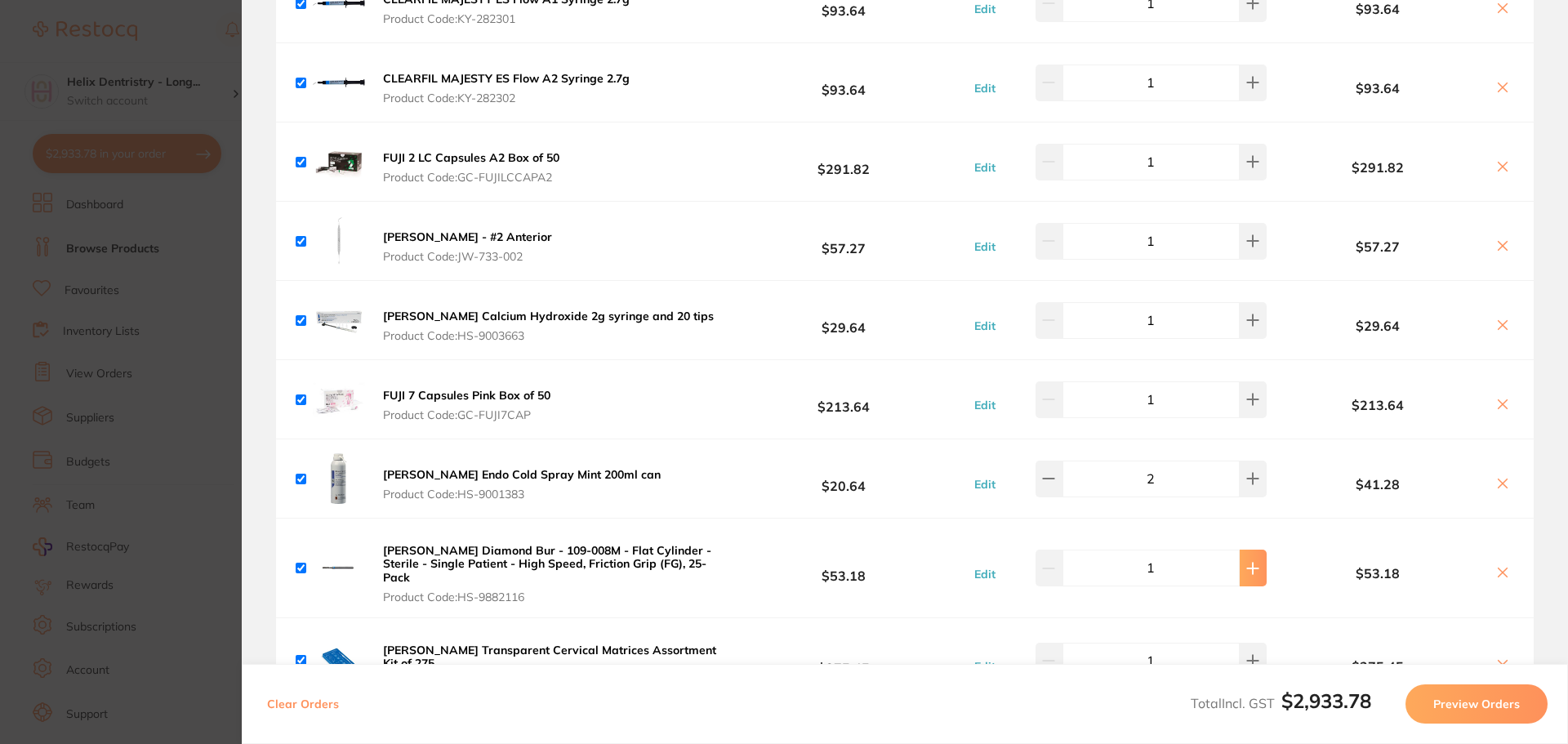
click at [1255, 550] on button at bounding box center [1254, 568] width 27 height 36
type input "2"
click at [191, 430] on section "Update RRP Set your pre negotiated price for this item. Item Agreed RRP (excl. …" at bounding box center [784, 372] width 1568 height 744
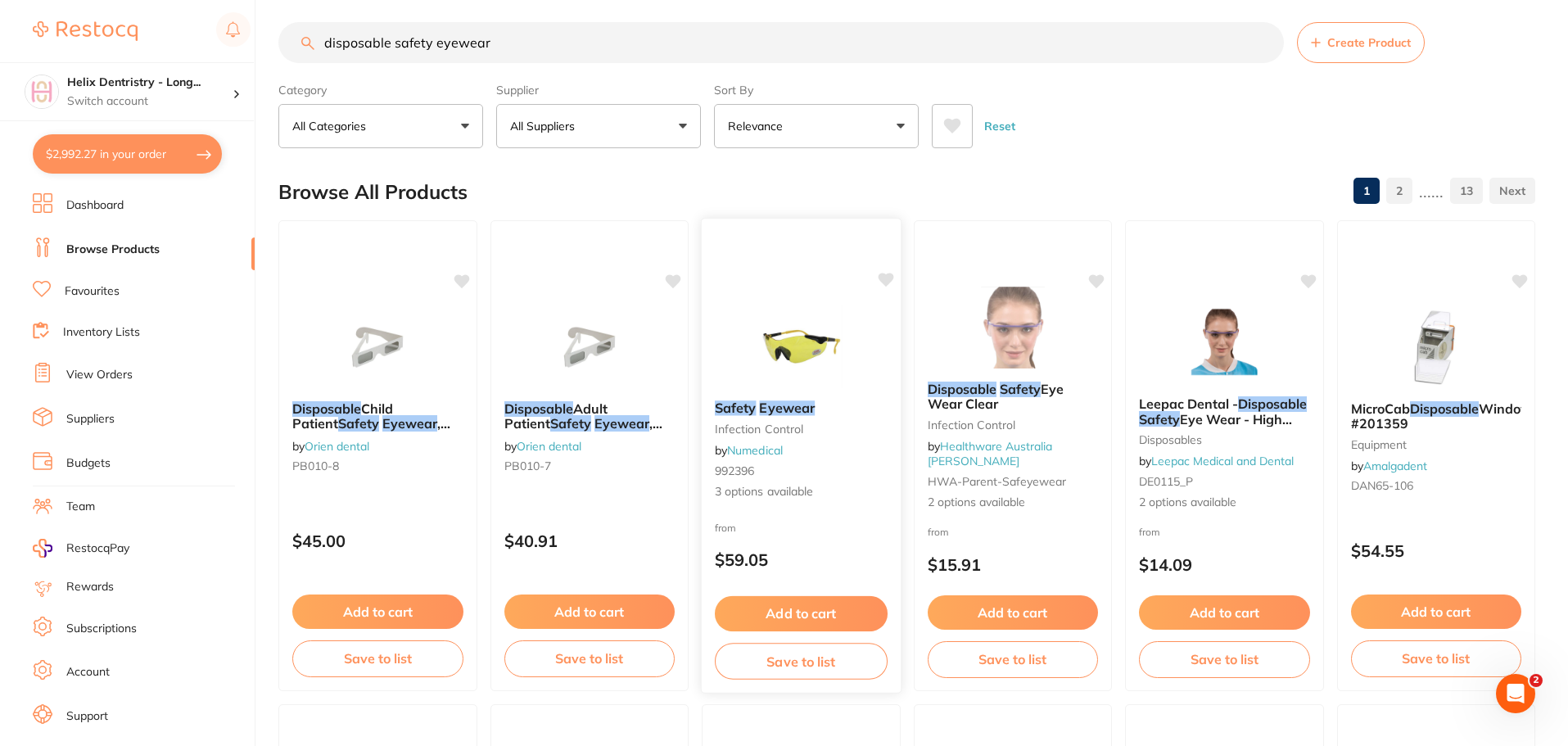
scroll to position [0, 0]
